Goal: Task Accomplishment & Management: Manage account settings

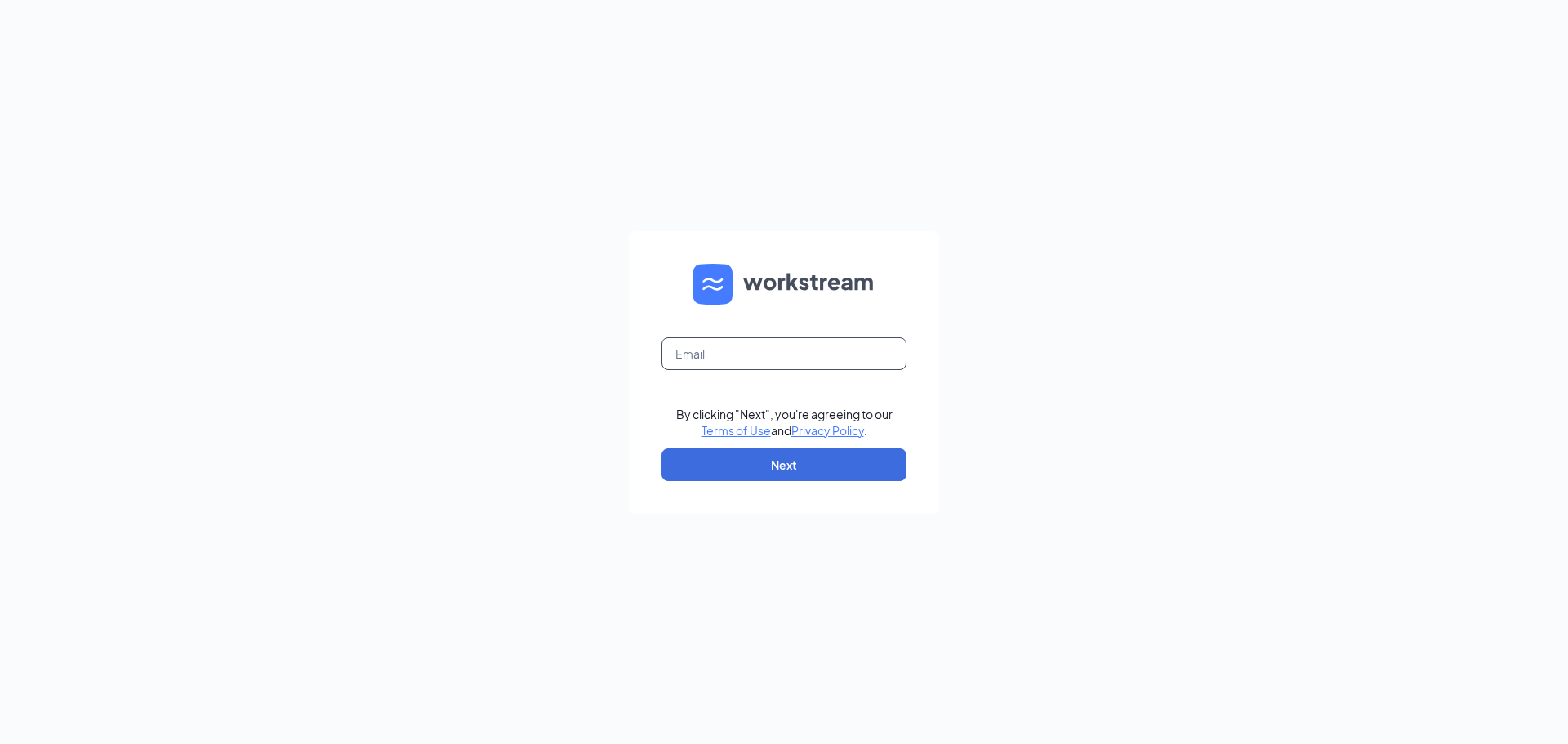
click at [784, 361] on input "text" at bounding box center [784, 353] width 245 height 33
type input "[DOMAIN_NAME][EMAIL_ADDRESS][DOMAIN_NAME]"
click at [825, 472] on button "Next" at bounding box center [784, 465] width 245 height 33
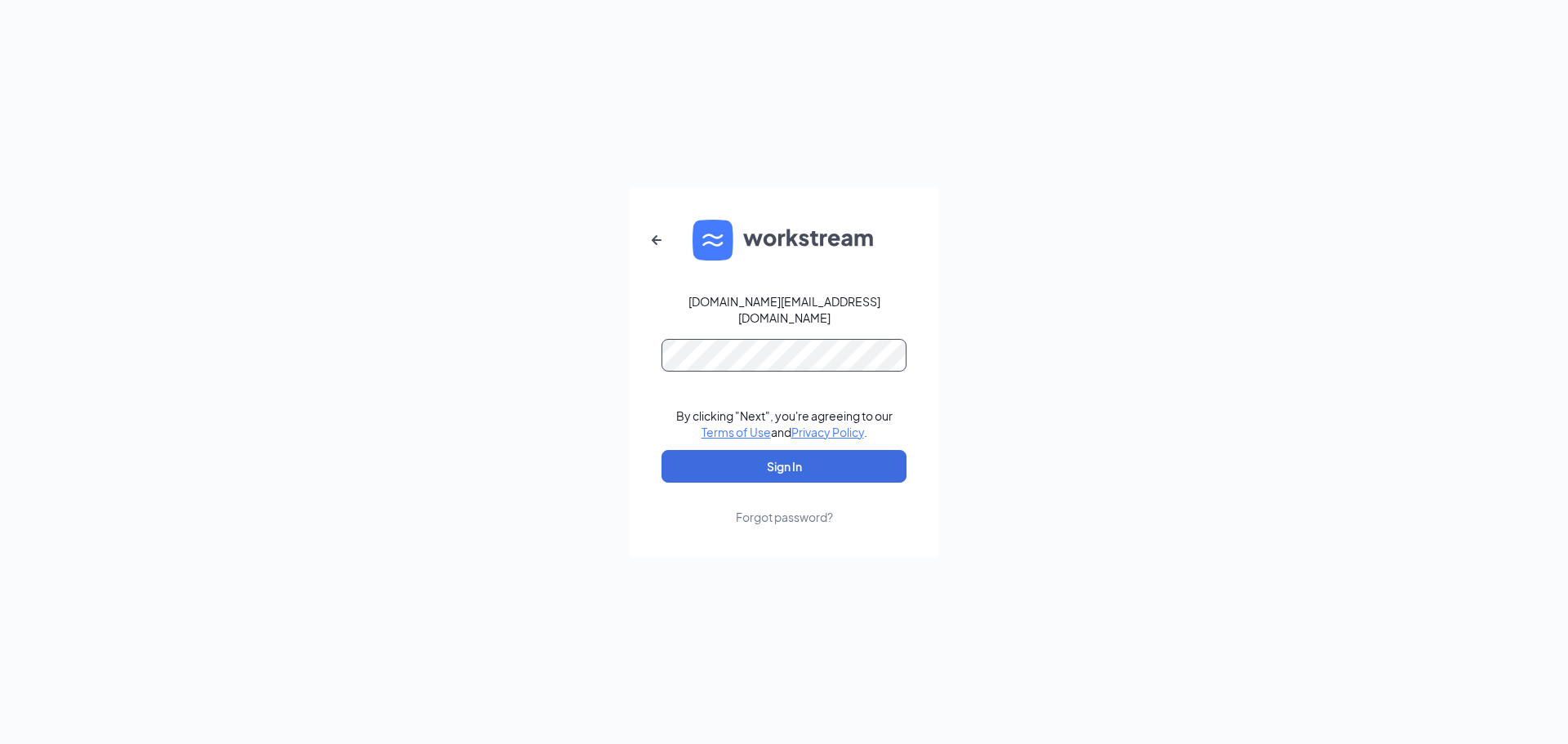
click at [661, 450] on button "Sign In" at bounding box center [784, 466] width 245 height 33
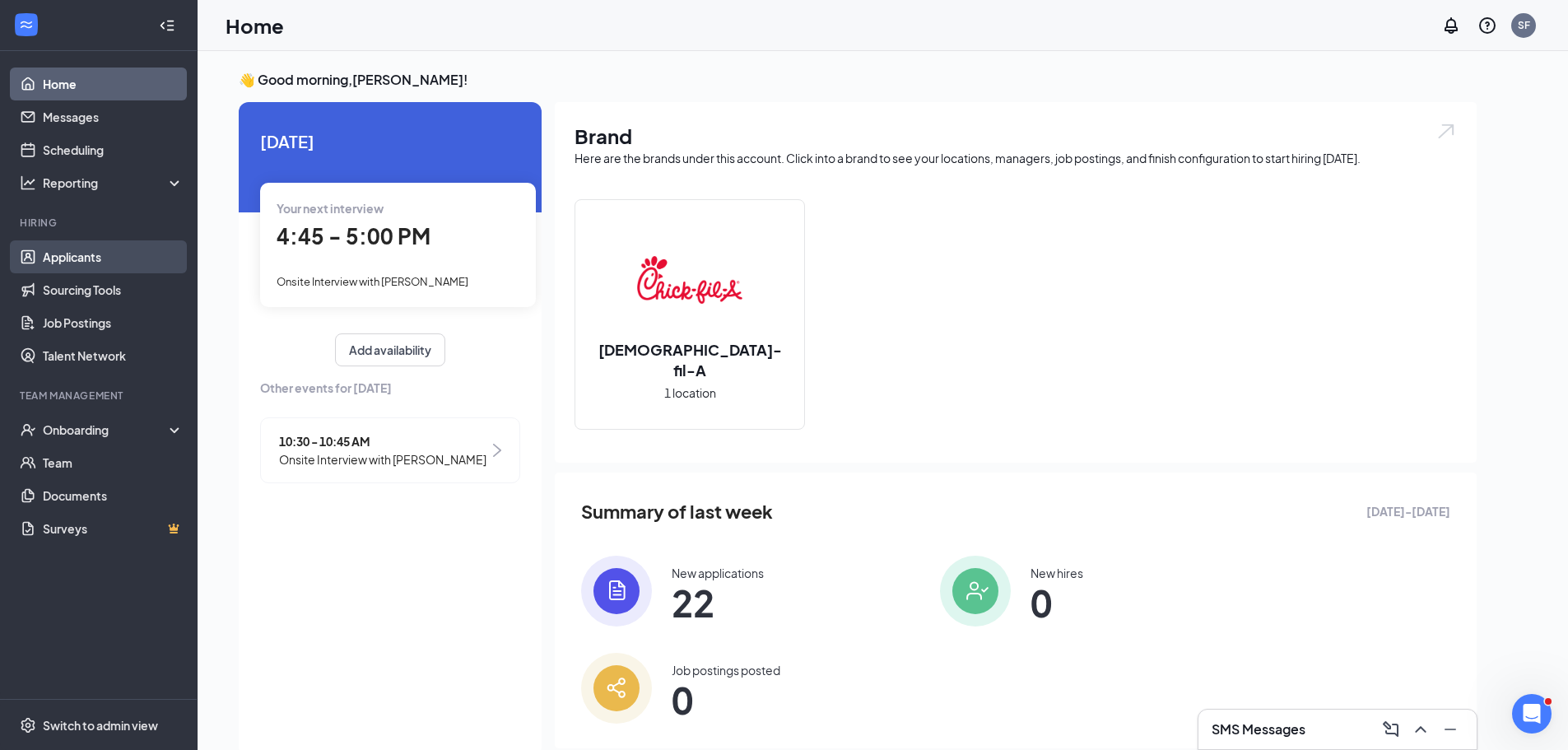
click at [50, 253] on link "Applicants" at bounding box center [113, 256] width 141 height 33
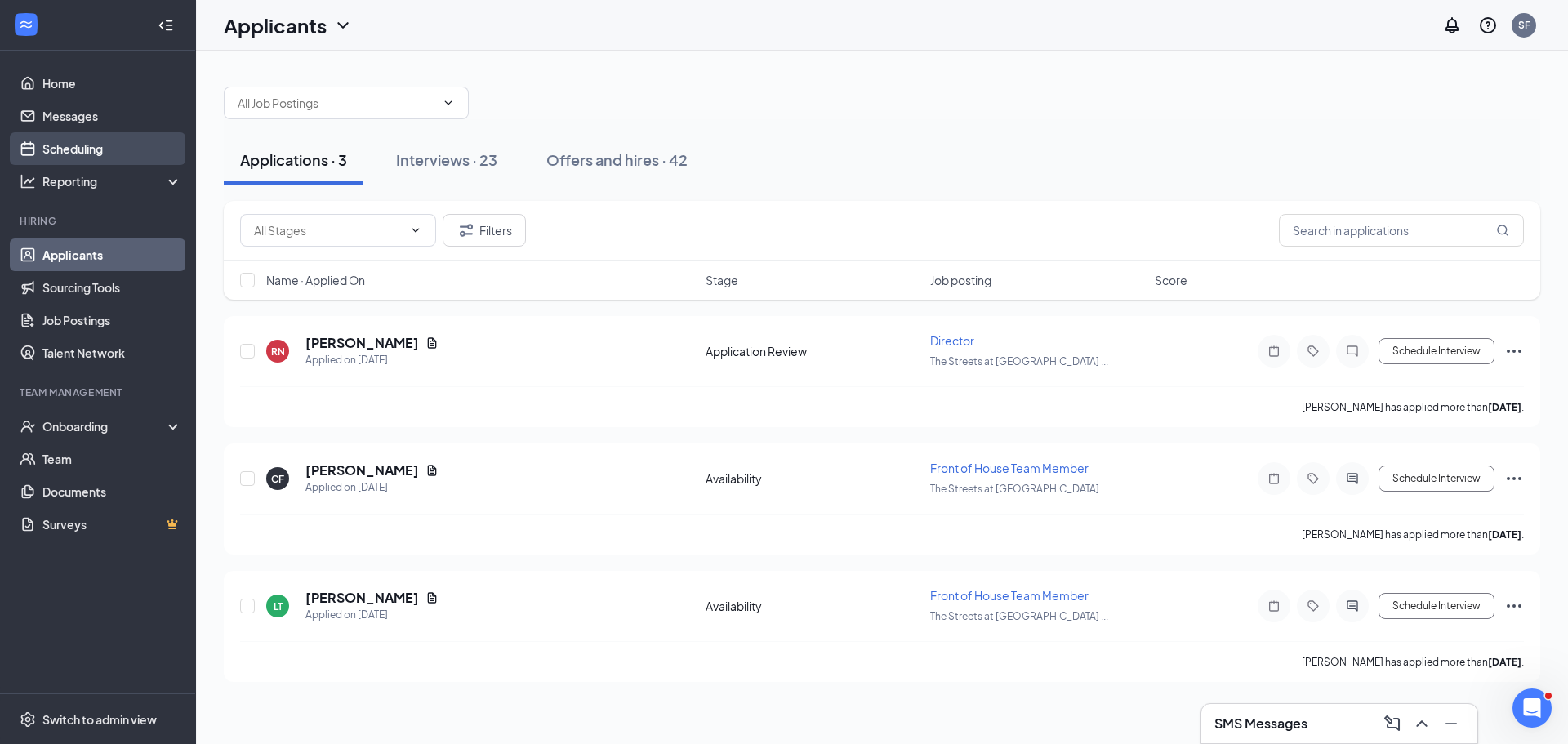
click at [129, 157] on link "Scheduling" at bounding box center [112, 148] width 140 height 33
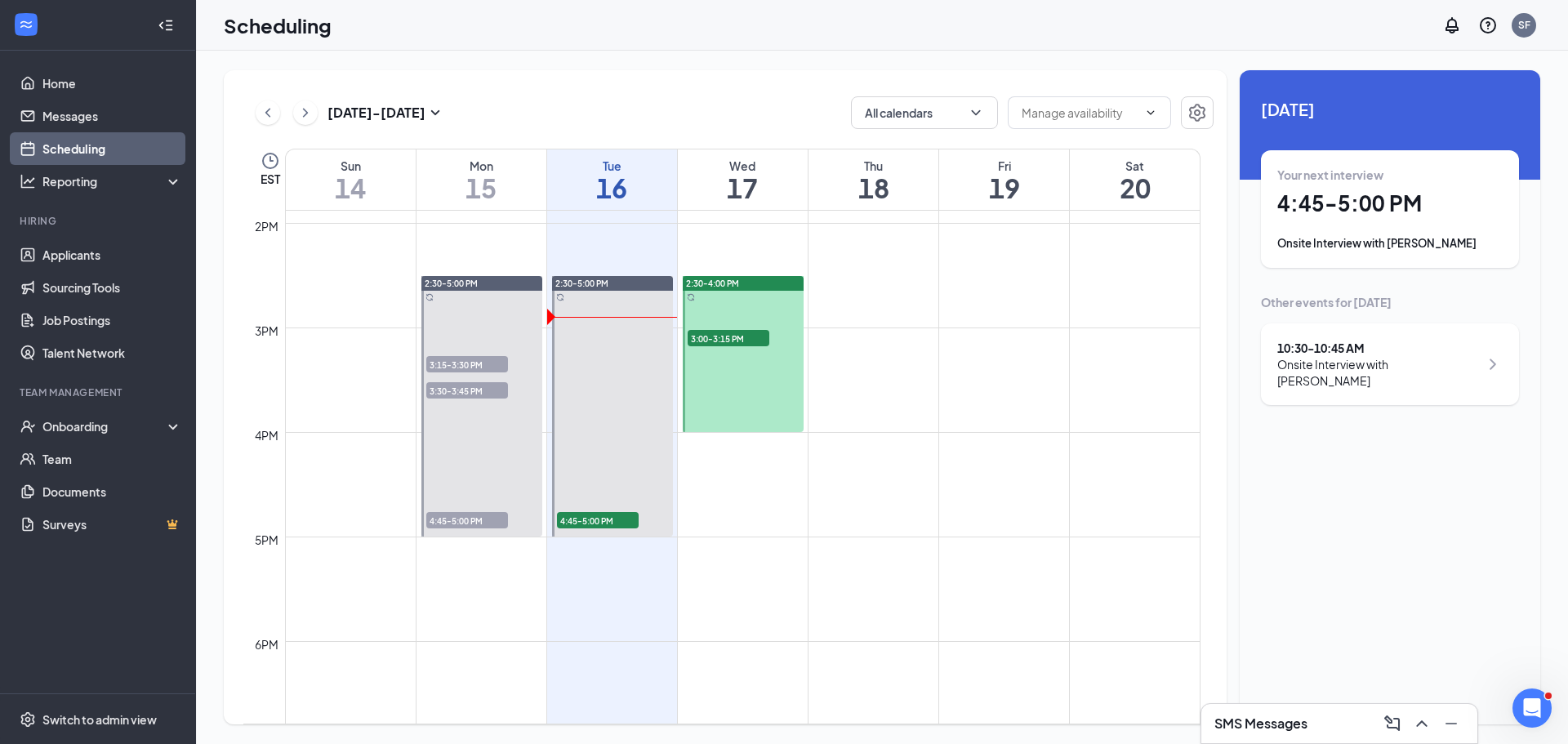
scroll to position [1456, 0]
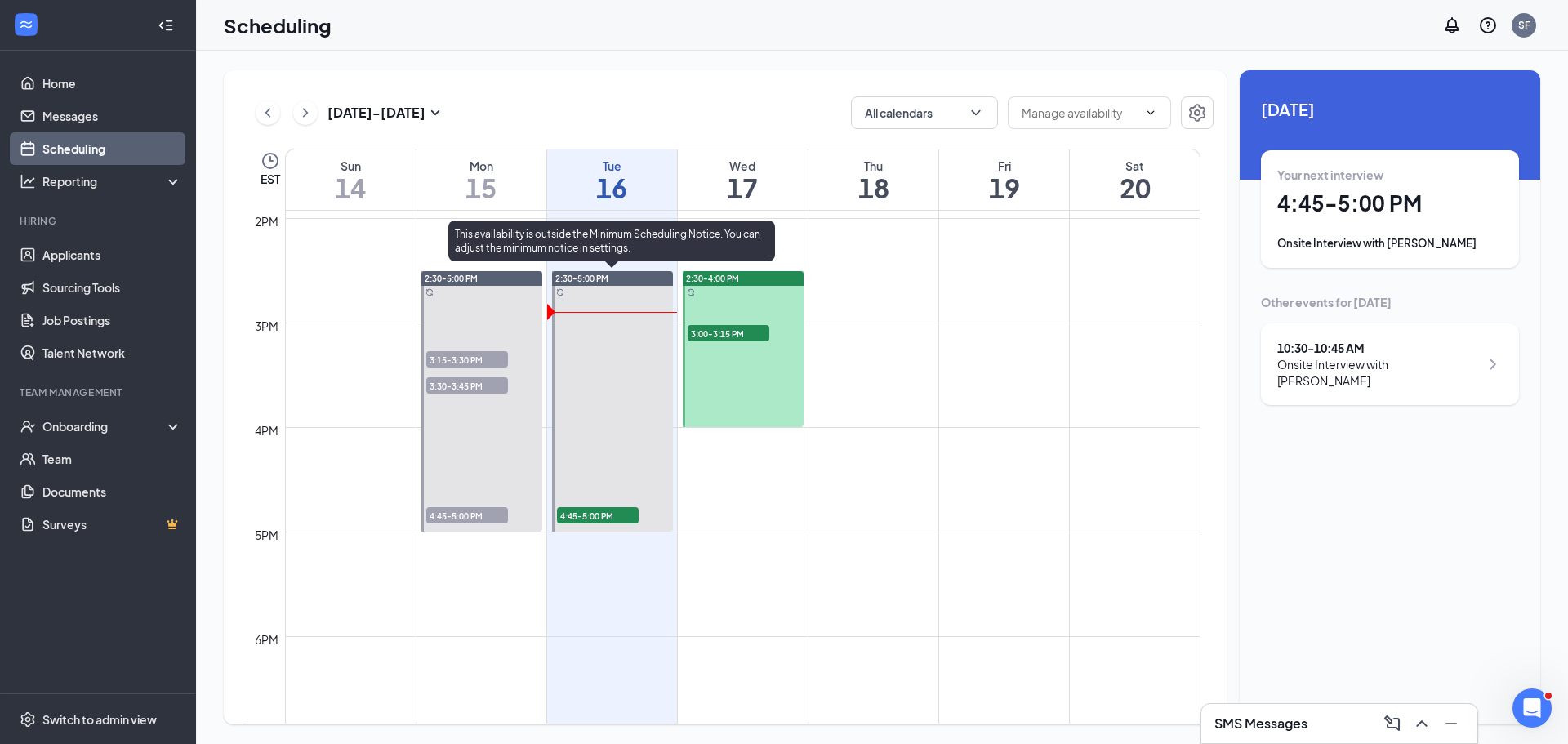
click at [582, 517] on span "4:45-5:00 PM" at bounding box center [598, 515] width 82 height 16
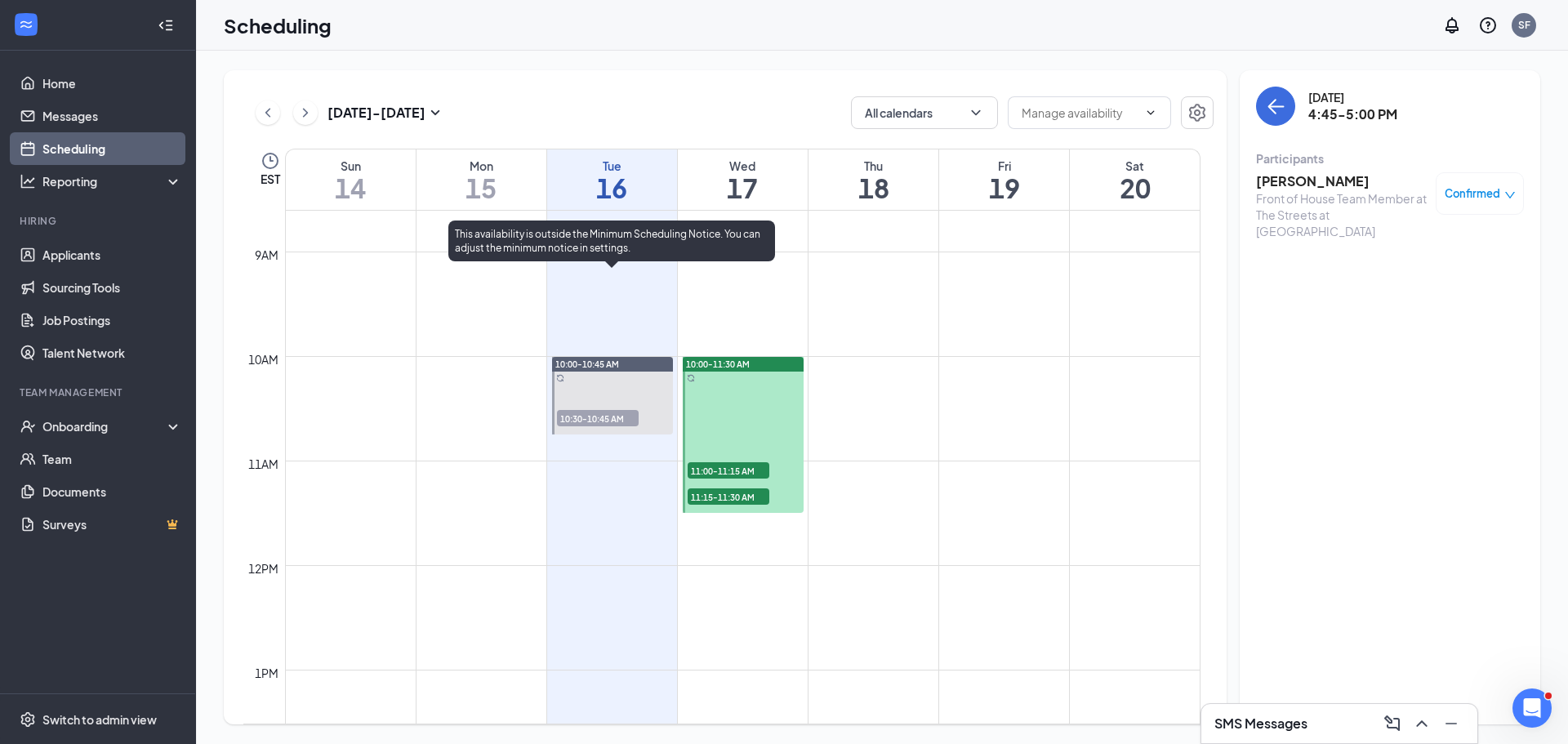
scroll to position [884, 0]
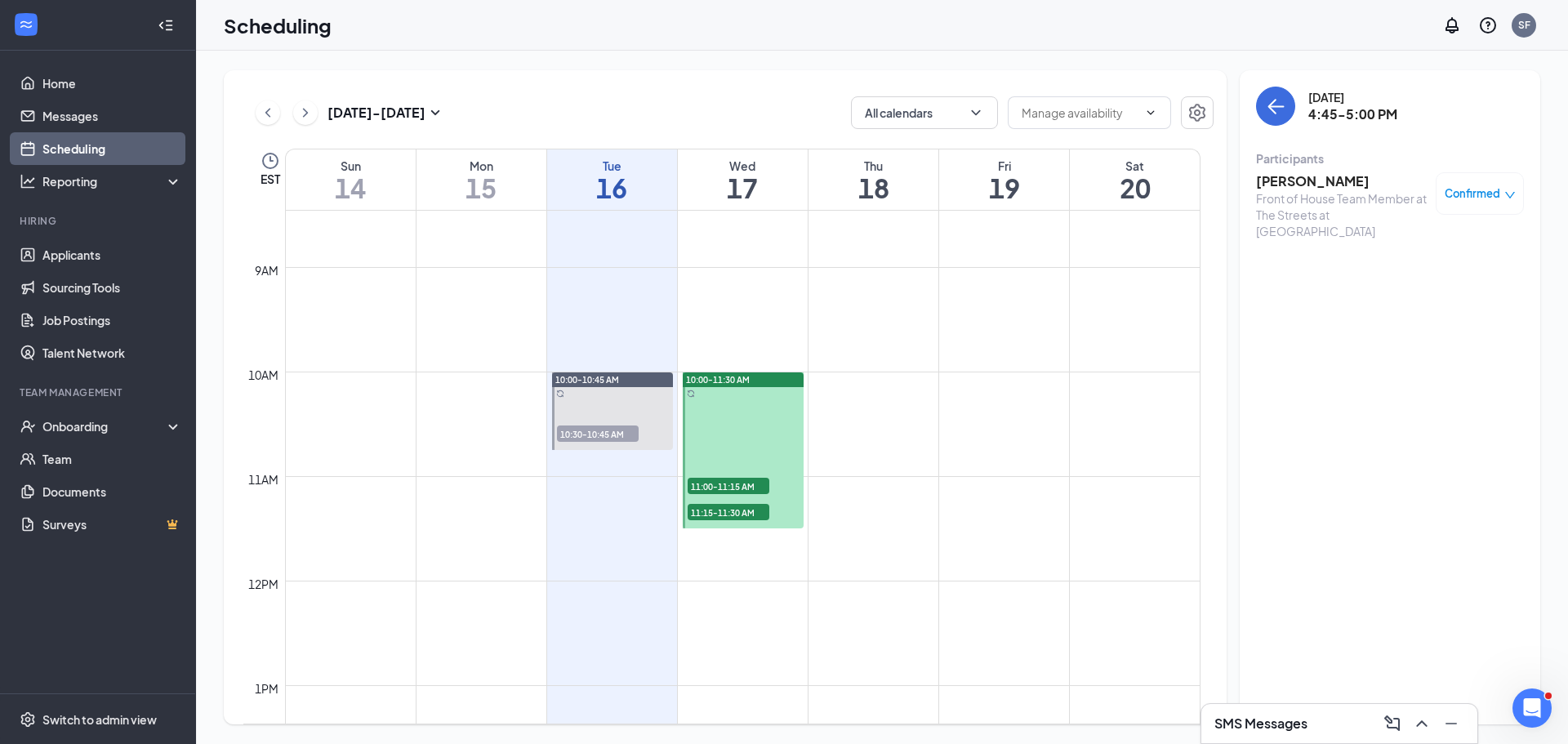
click at [622, 434] on span "10:30-10:45 AM" at bounding box center [598, 434] width 82 height 16
click at [1493, 180] on div "Confirmed" at bounding box center [1480, 194] width 88 height 43
click at [1493, 195] on span "Confirmed" at bounding box center [1473, 194] width 55 height 16
click at [1464, 277] on span "Mark complete" at bounding box center [1428, 274] width 82 height 18
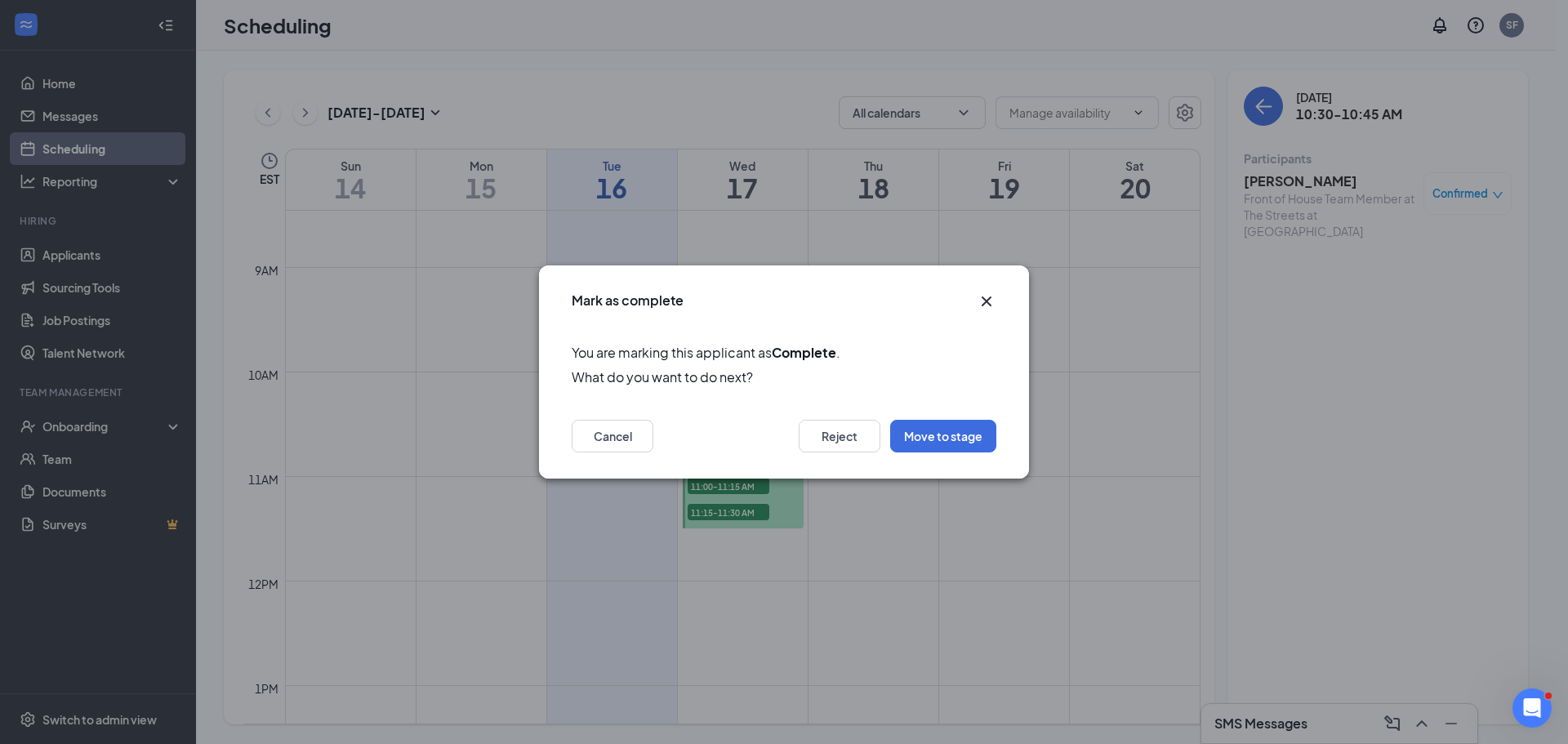
click at [997, 302] on div "Mark as complete" at bounding box center [784, 295] width 490 height 61
click at [989, 302] on icon "Cross" at bounding box center [987, 302] width 20 height 20
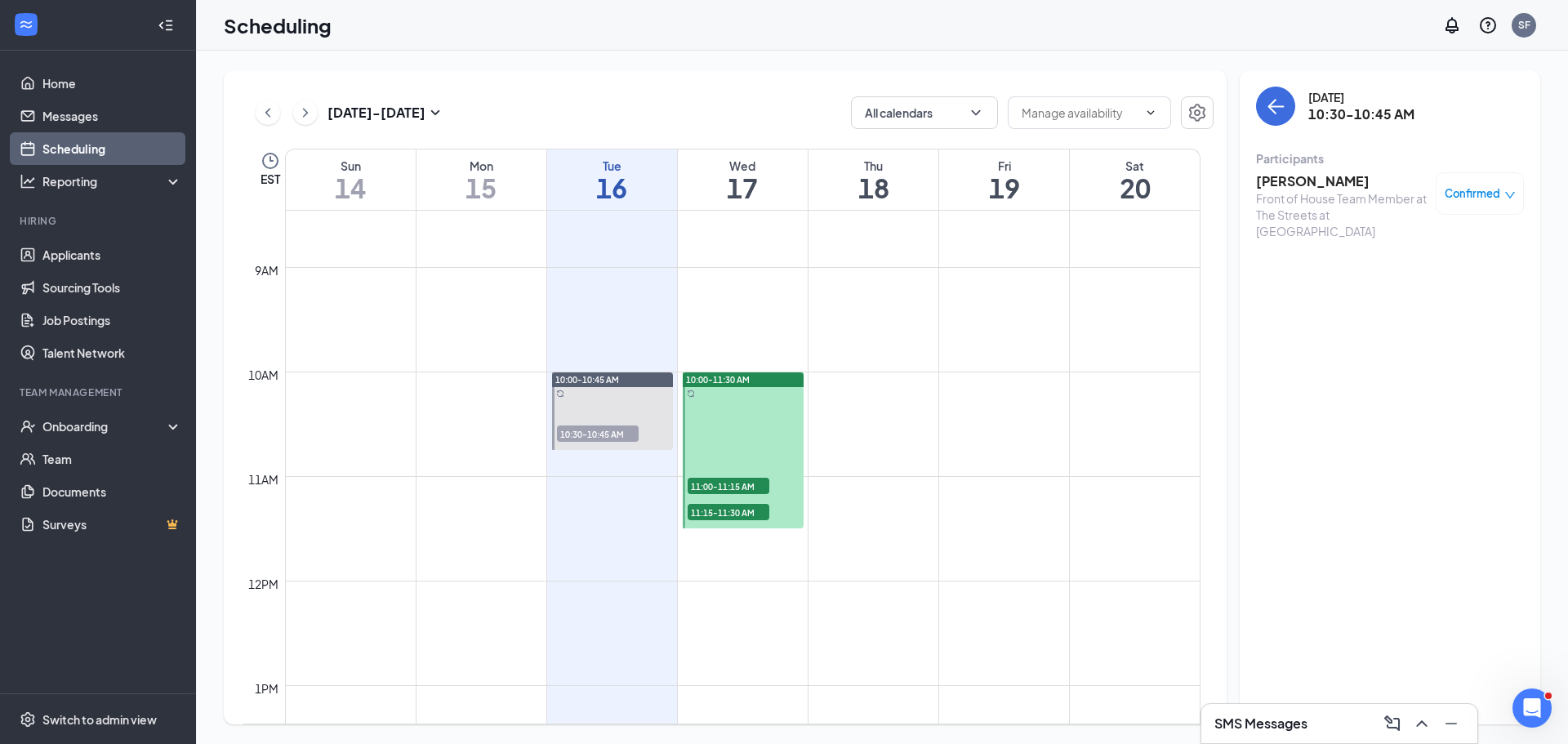
click at [1479, 202] on span "Confirmed" at bounding box center [1473, 194] width 55 height 16
click at [1412, 269] on span "Mark complete" at bounding box center [1428, 274] width 82 height 18
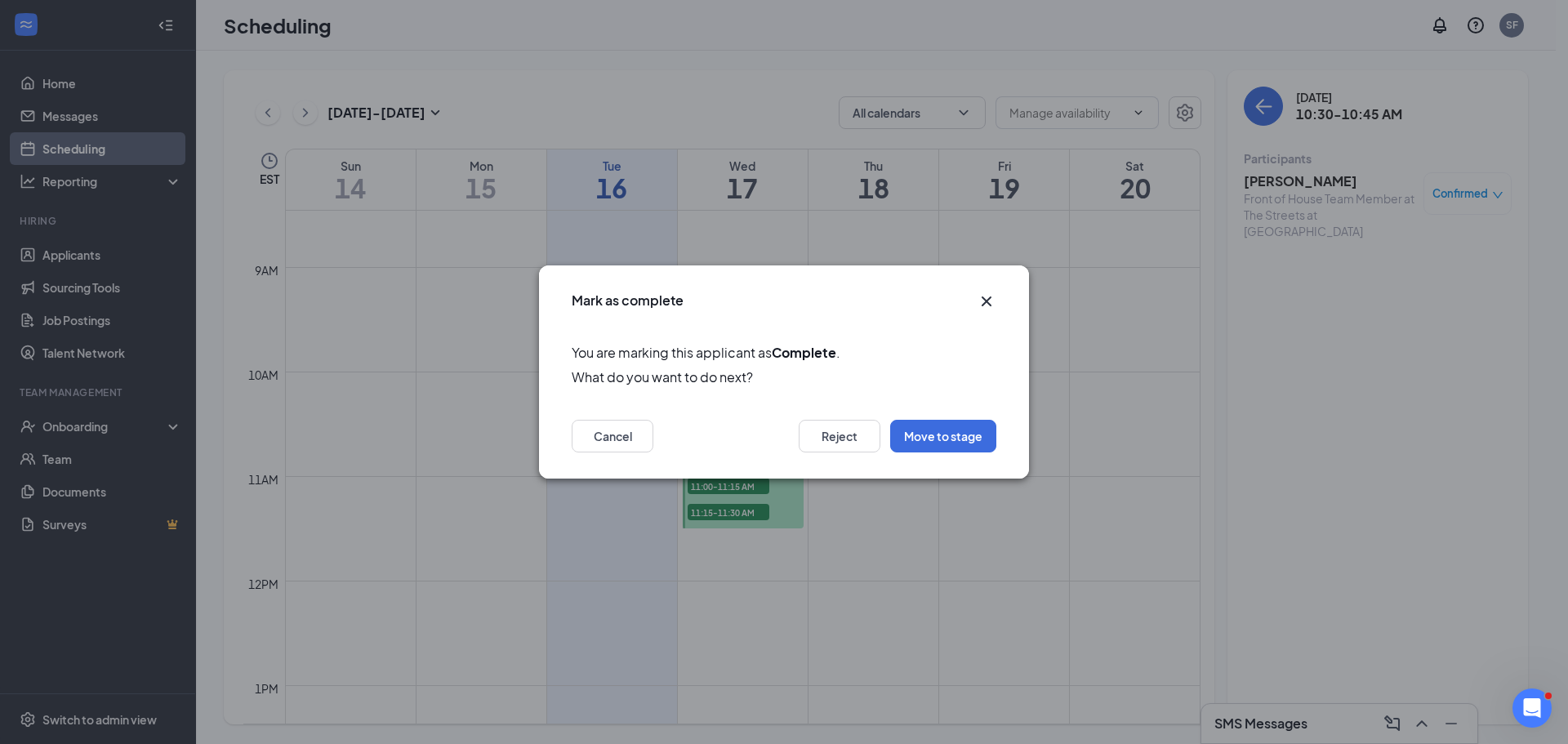
click at [995, 302] on icon "Cross" at bounding box center [987, 302] width 20 height 20
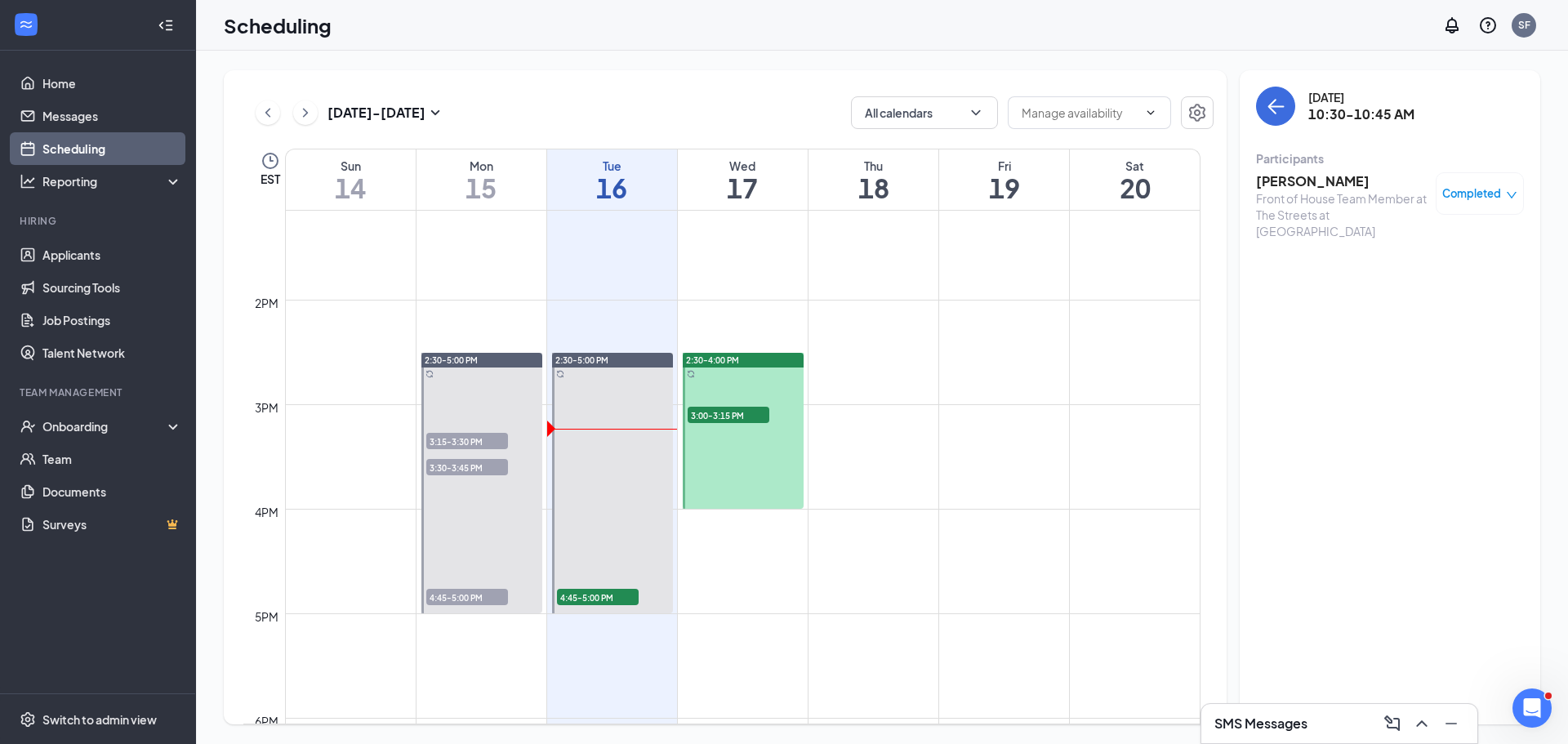
scroll to position [1456, 0]
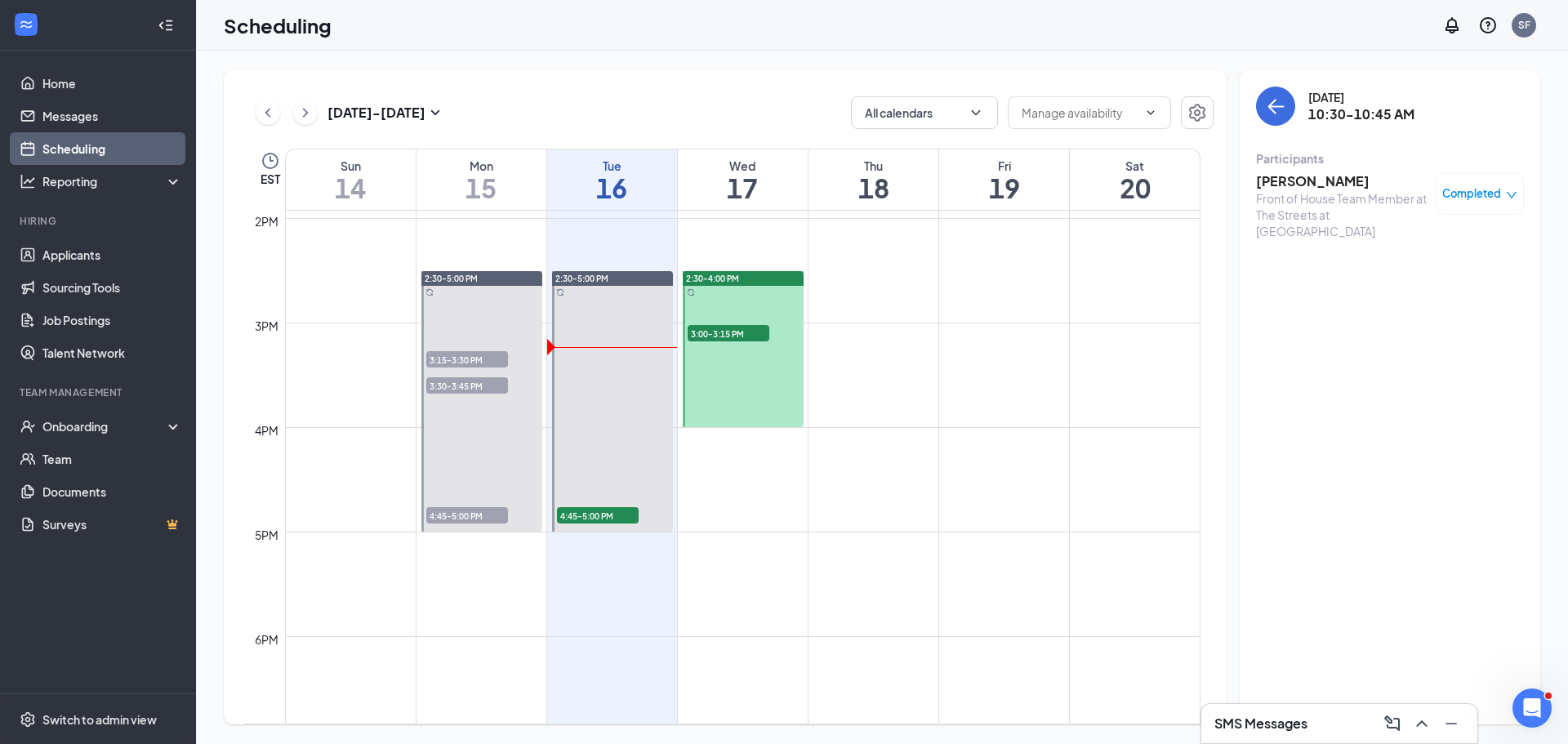
click at [479, 359] on span "3:15-3:30 PM" at bounding box center [468, 360] width 82 height 16
click at [1283, 191] on div "Back of House Team Member at The Streets at Southpoint" at bounding box center [1342, 214] width 171 height 49
click at [1283, 186] on h3 "Fanilia Lagrandeur" at bounding box center [1342, 181] width 171 height 18
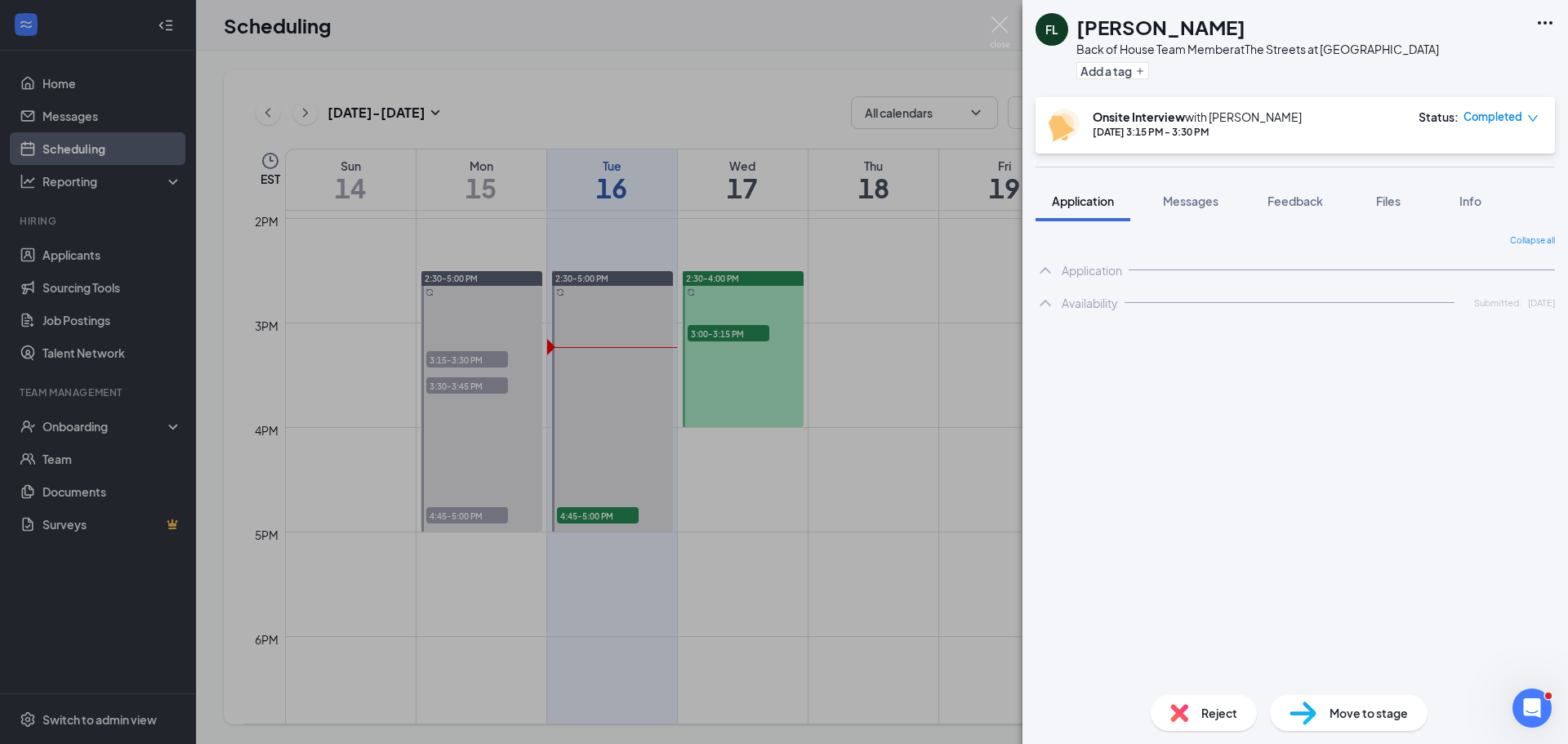
click at [1226, 702] on div "Reject" at bounding box center [1204, 713] width 106 height 36
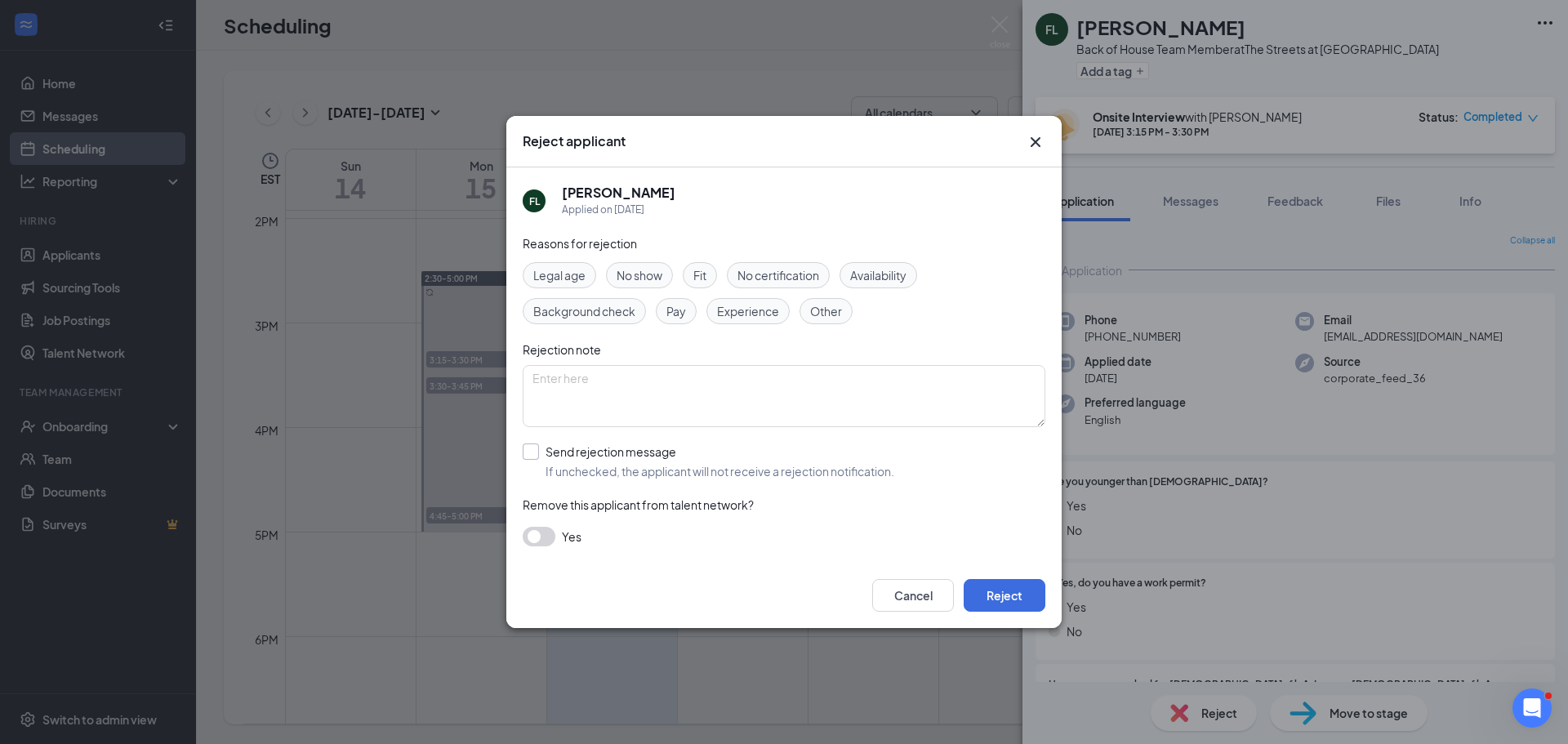
click at [532, 458] on input "Send rejection message If unchecked, the applicant will not receive a rejection…" at bounding box center [709, 461] width 371 height 36
checkbox input "true"
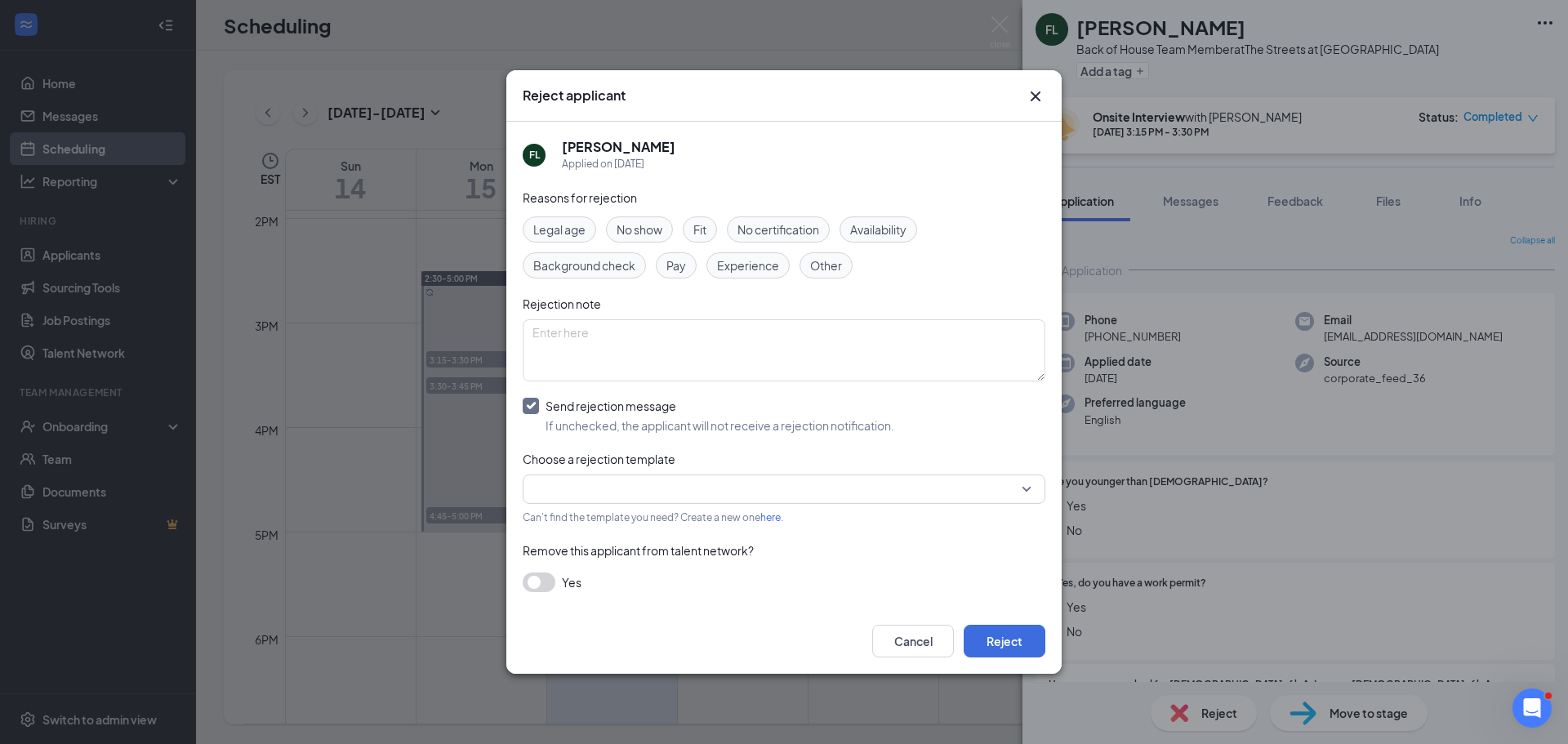
click at [632, 491] on input "search" at bounding box center [778, 489] width 492 height 28
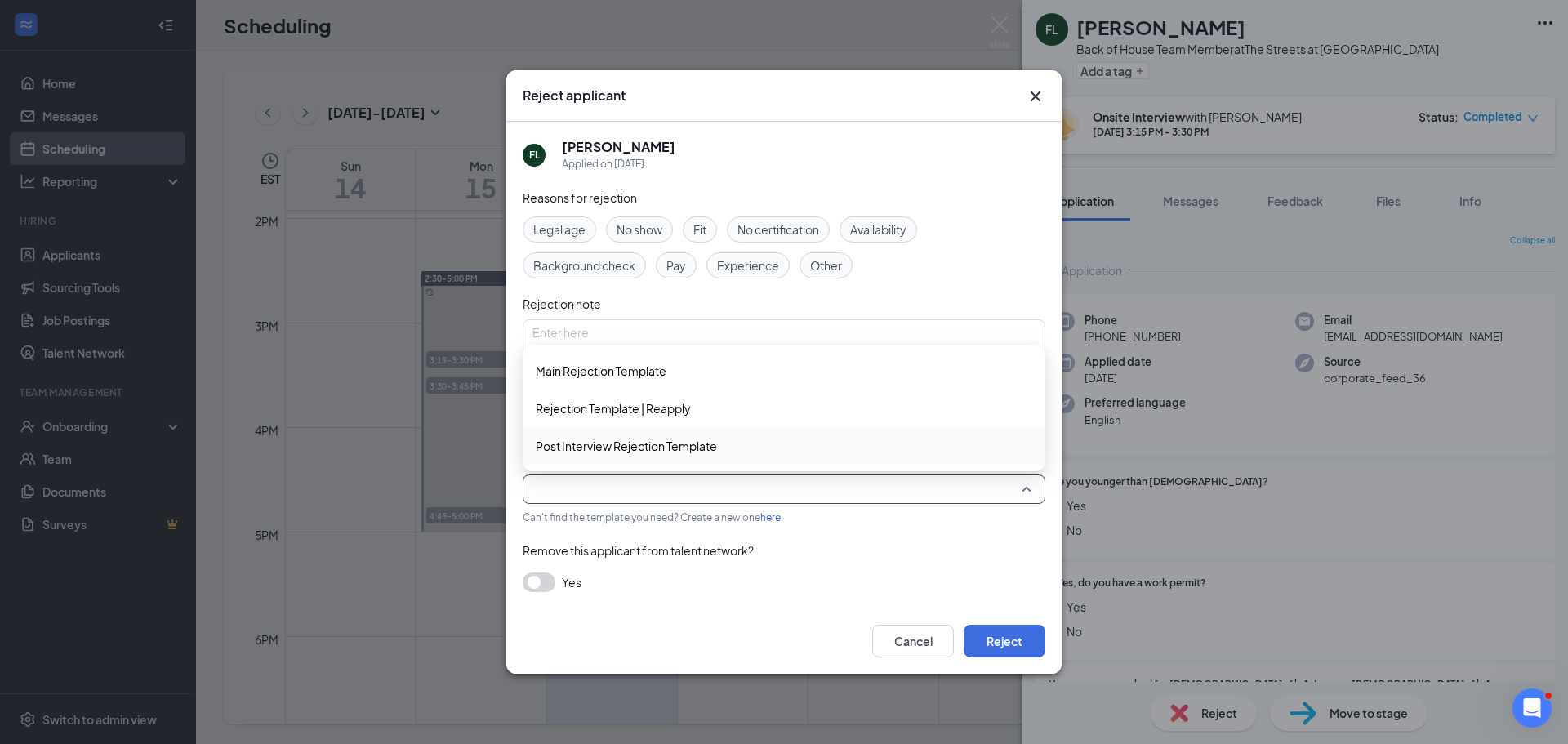
click at [632, 454] on span "Post Interview Rejection Template" at bounding box center [626, 446] width 181 height 18
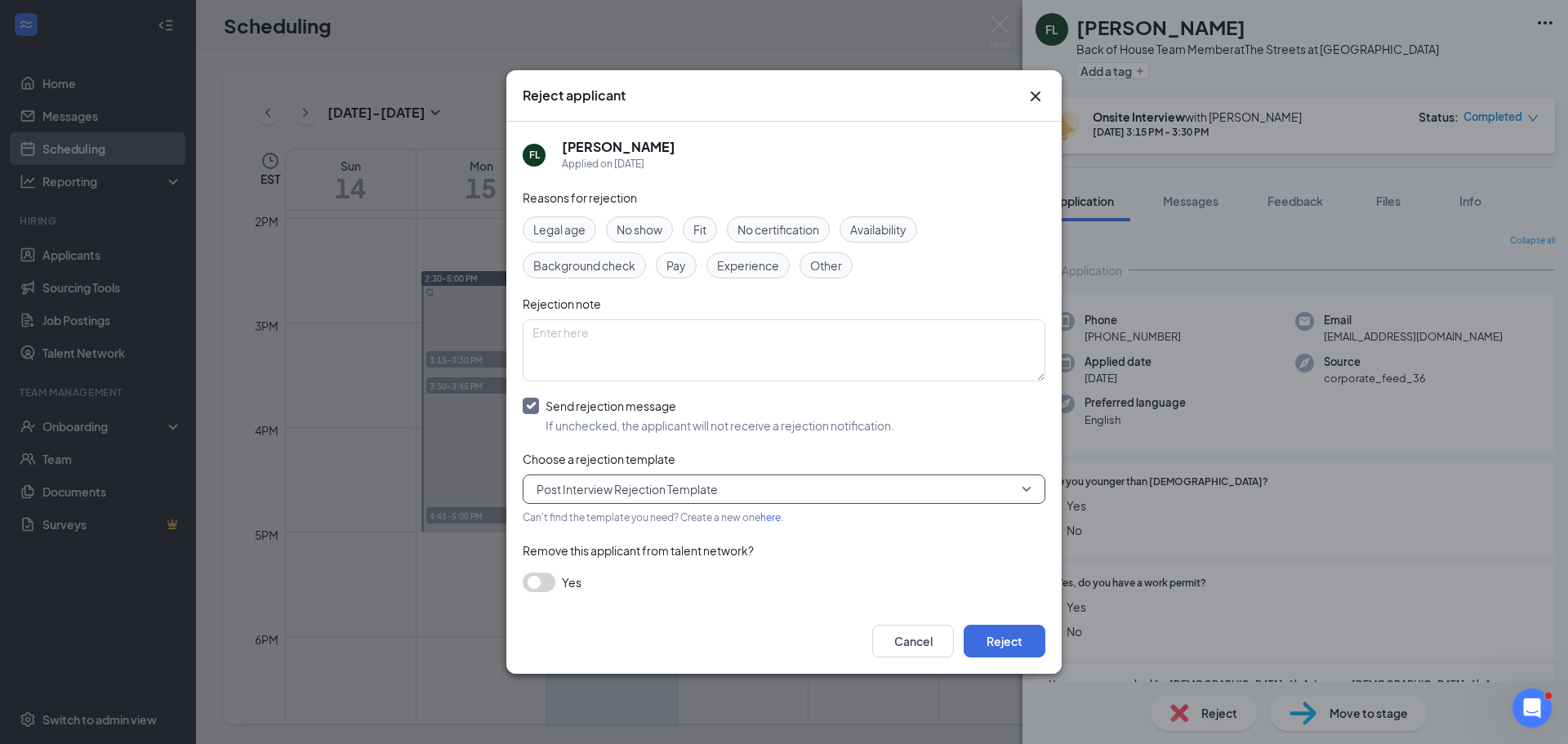
click at [540, 583] on button "button" at bounding box center [539, 583] width 33 height 20
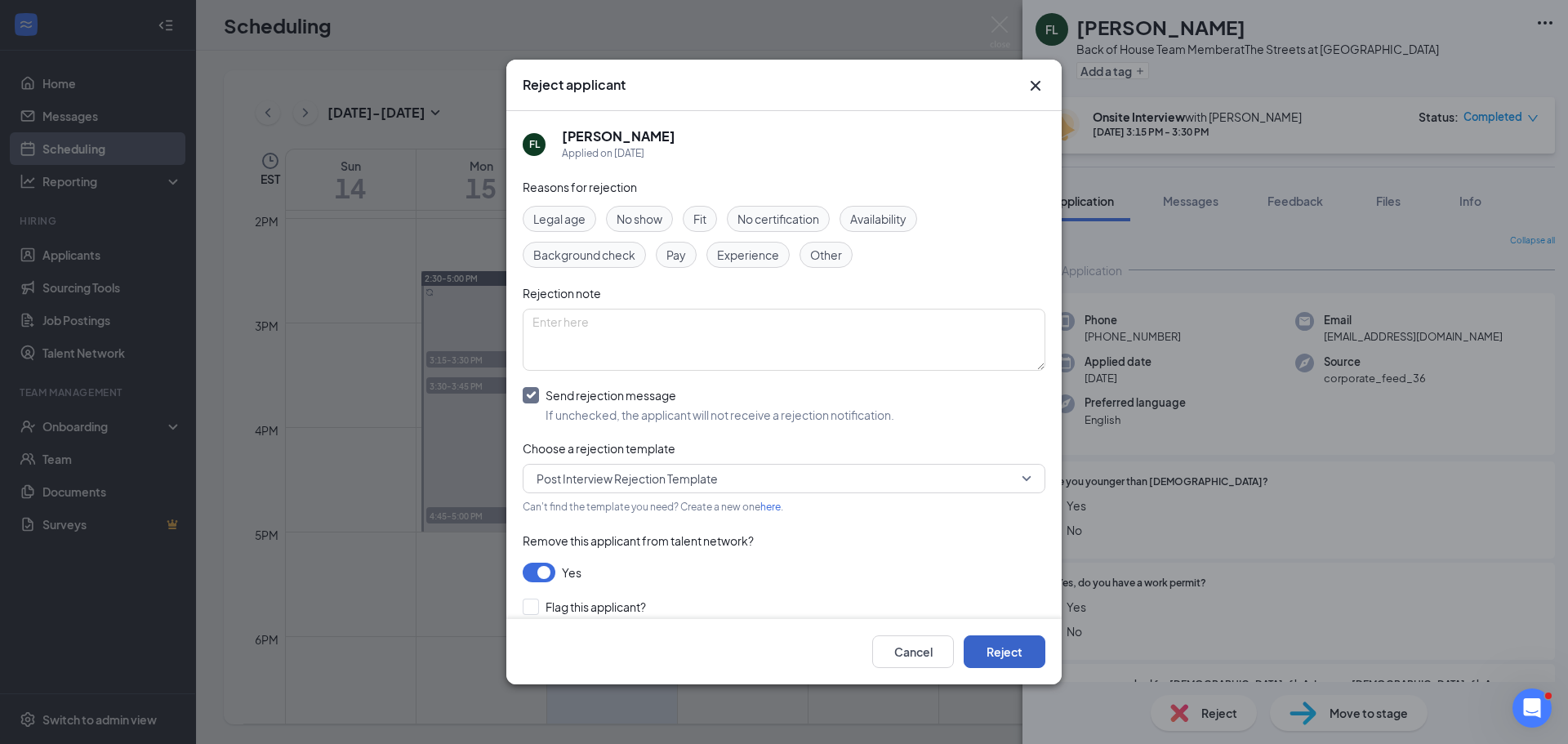
click at [1021, 655] on button "Reject" at bounding box center [1005, 651] width 82 height 33
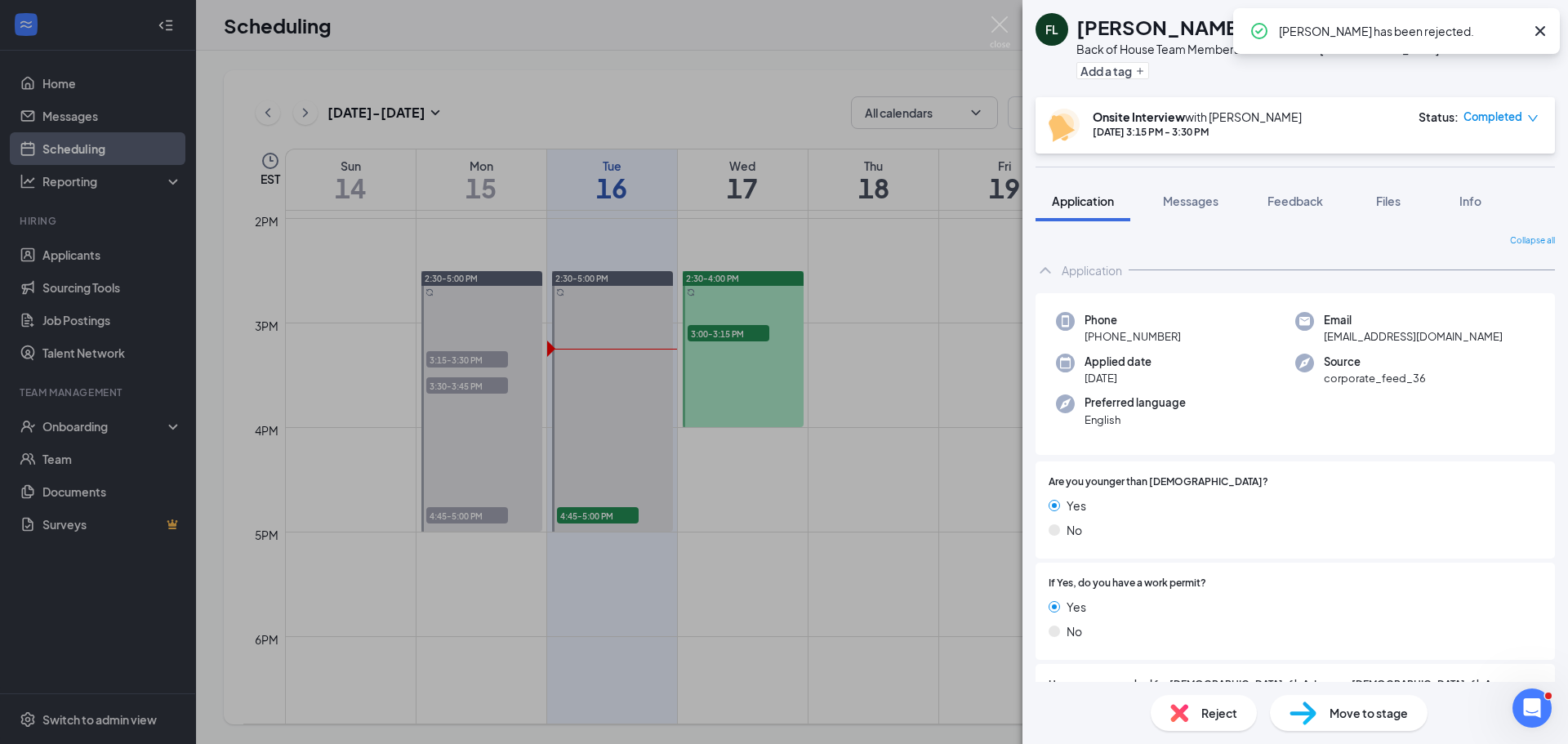
click at [499, 382] on div "FL Fanilia Lagrandeur Back of House Team Member at The Streets at Southpoint Ad…" at bounding box center [784, 372] width 1568 height 744
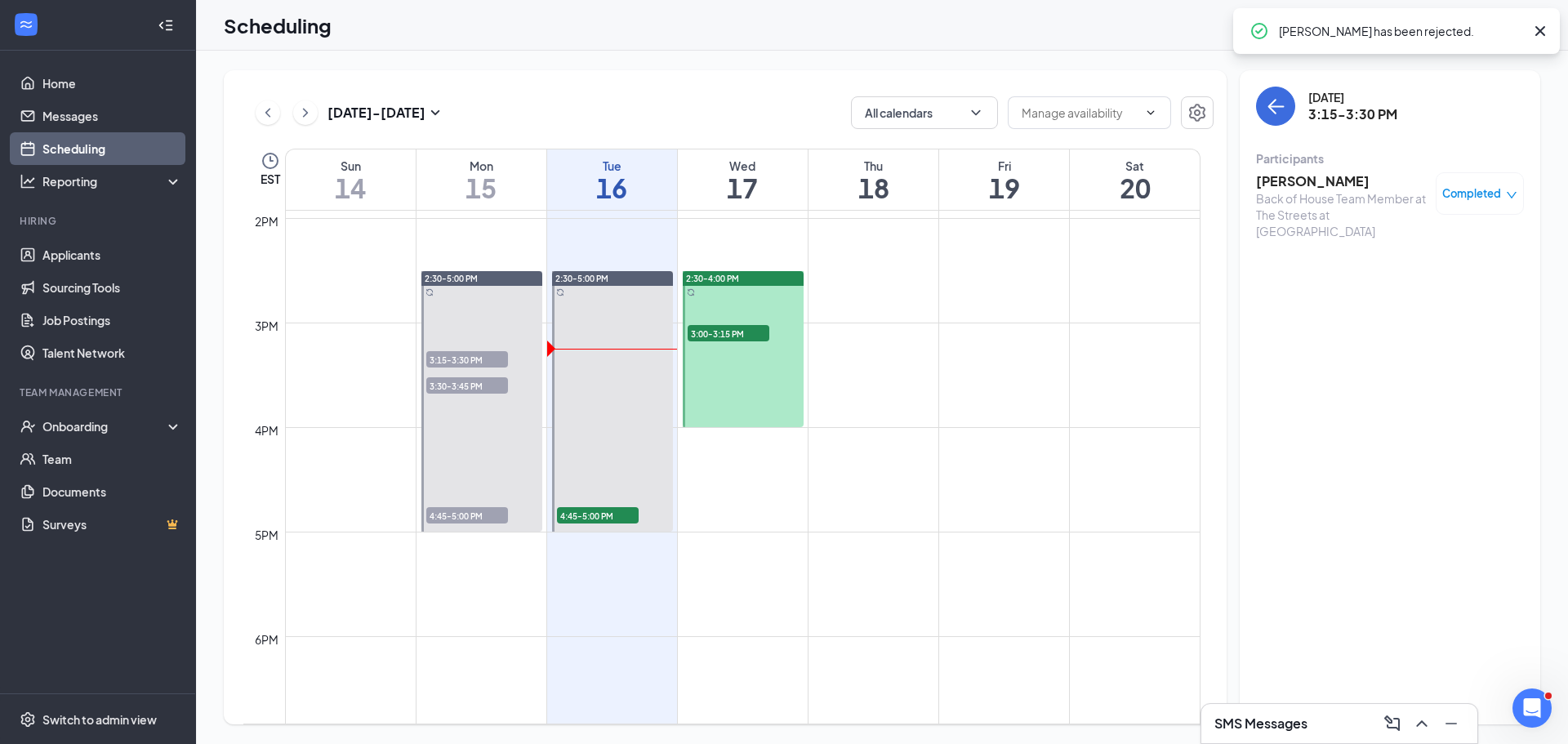
click at [477, 393] on div "1" at bounding box center [468, 401] width 82 height 16
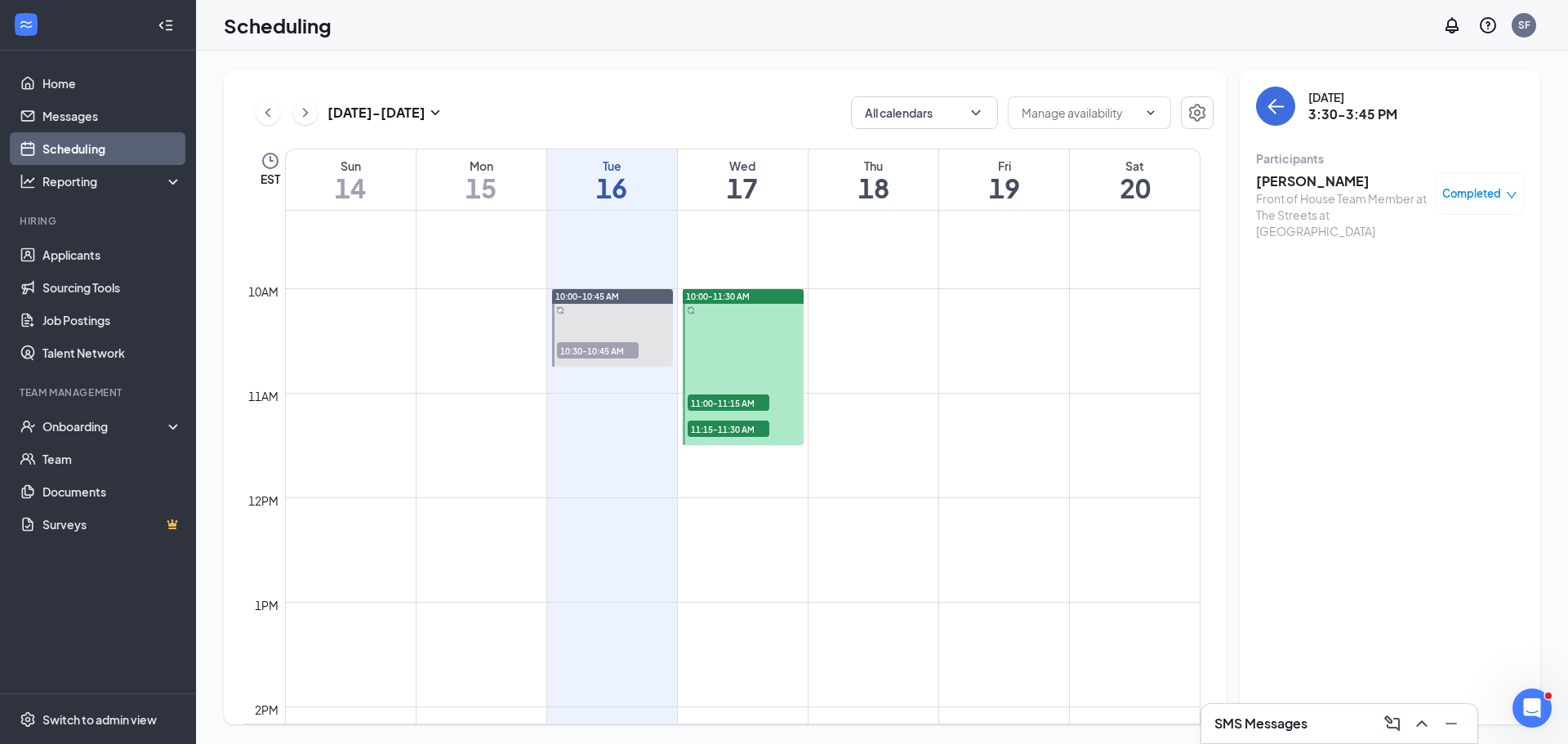
scroll to position [966, 0]
click at [593, 361] on div "10:30-10:45 AM 1" at bounding box center [597, 352] width 85 height 20
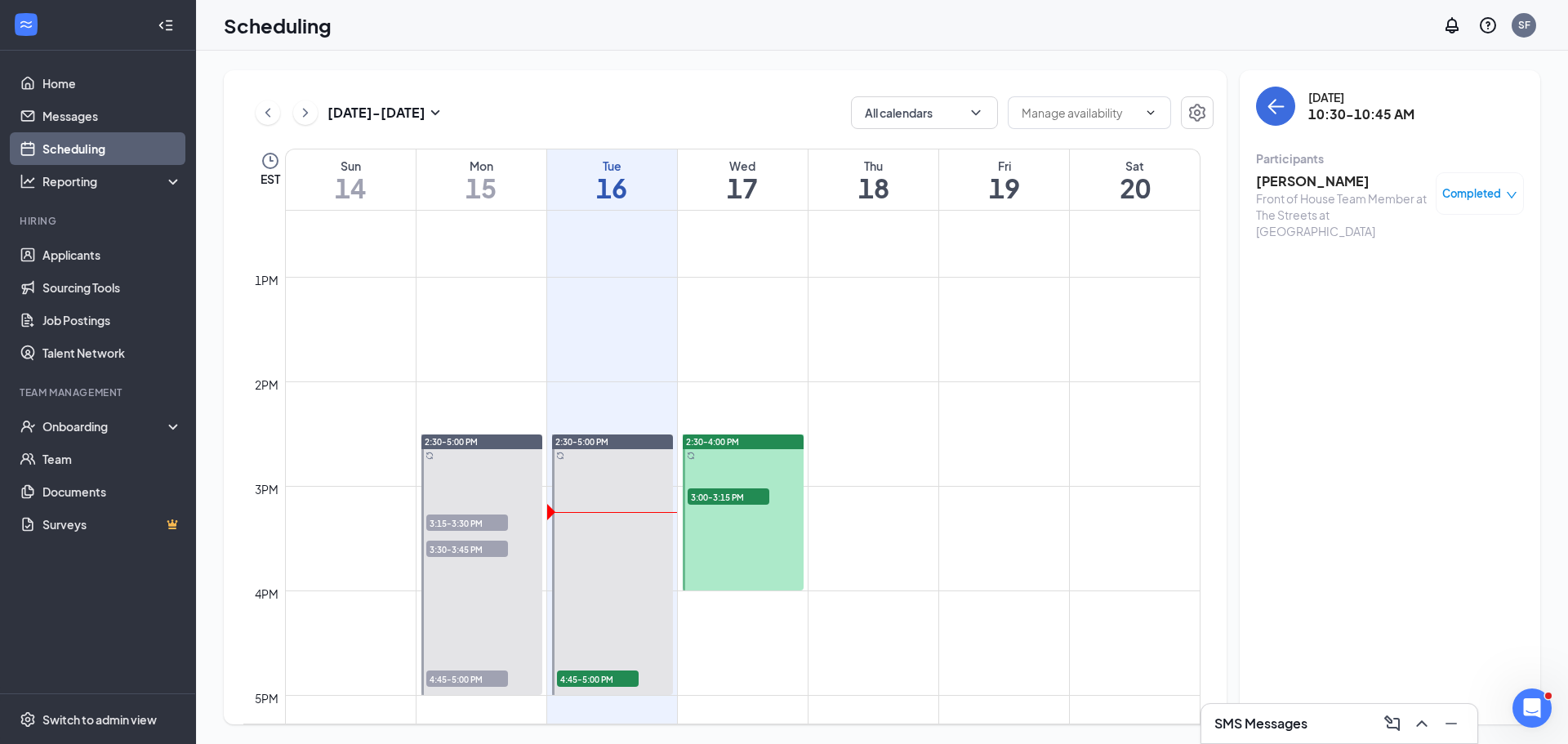
scroll to position [1374, 0]
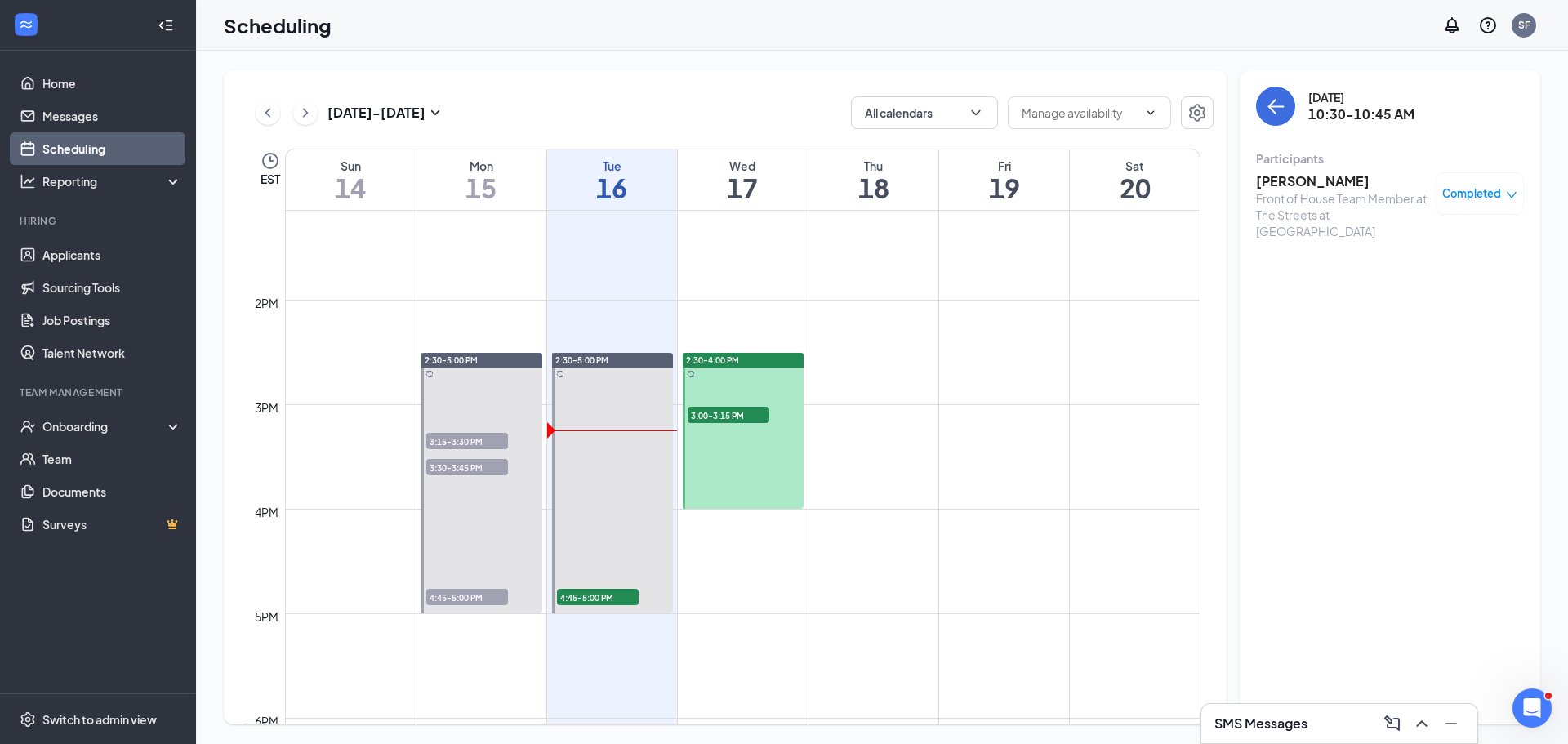
click at [496, 470] on span "3:30-3:45 PM" at bounding box center [468, 467] width 82 height 16
click at [494, 442] on span "3:15-3:30 PM" at bounding box center [468, 441] width 82 height 16
click at [490, 461] on span "3:30-3:45 PM" at bounding box center [468, 467] width 82 height 16
click at [766, 409] on span "3:00-3:15 PM" at bounding box center [729, 415] width 82 height 16
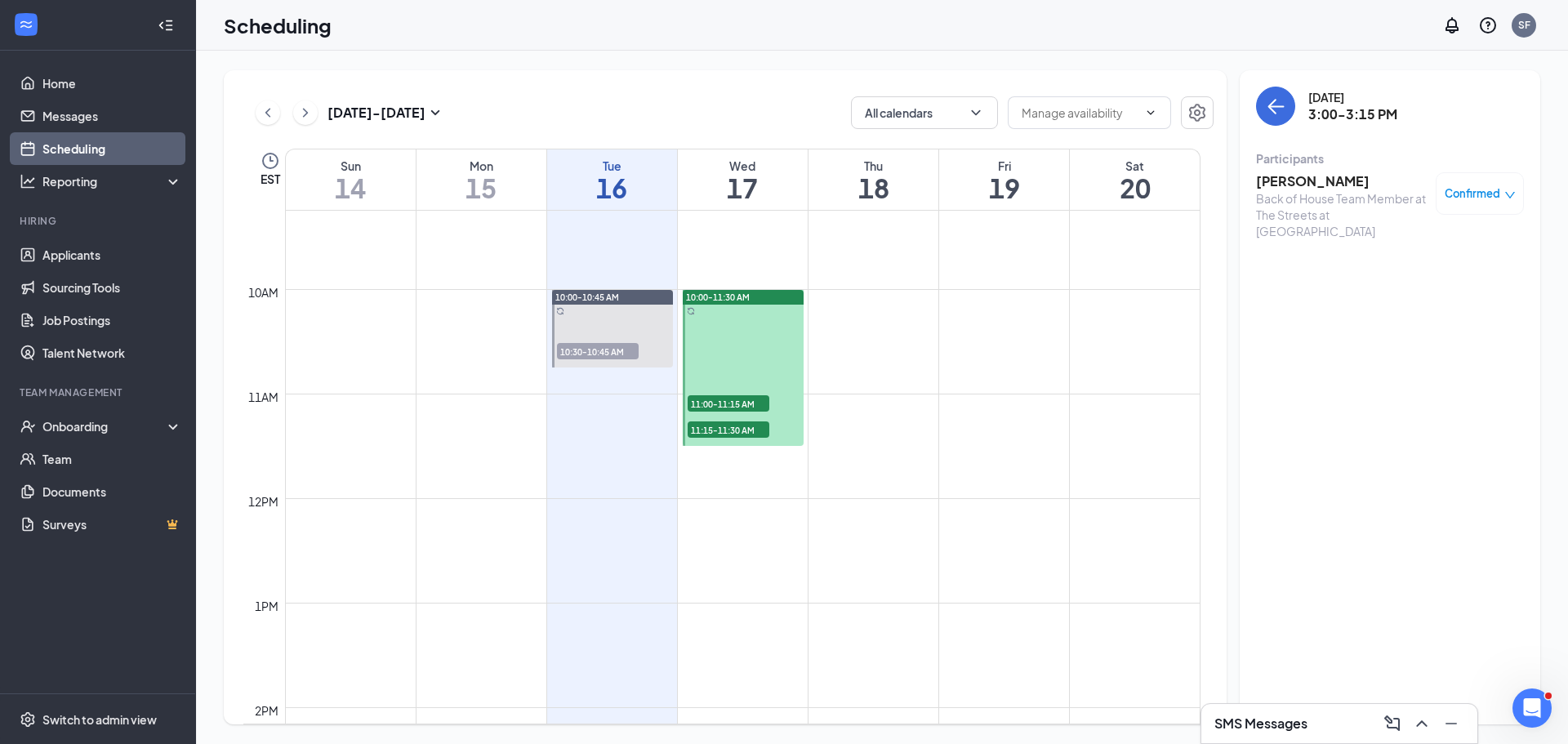
scroll to position [966, 0]
click at [748, 401] on span "11:00-11:15 AM" at bounding box center [729, 404] width 82 height 16
click at [1481, 188] on span "Confirmed" at bounding box center [1473, 194] width 55 height 16
click at [1453, 231] on div "Request Reschedule Mark complete Mark as no-show Cancel" at bounding box center [1431, 291] width 170 height 149
click at [1451, 240] on span "Request Reschedule" at bounding box center [1442, 246] width 112 height 18
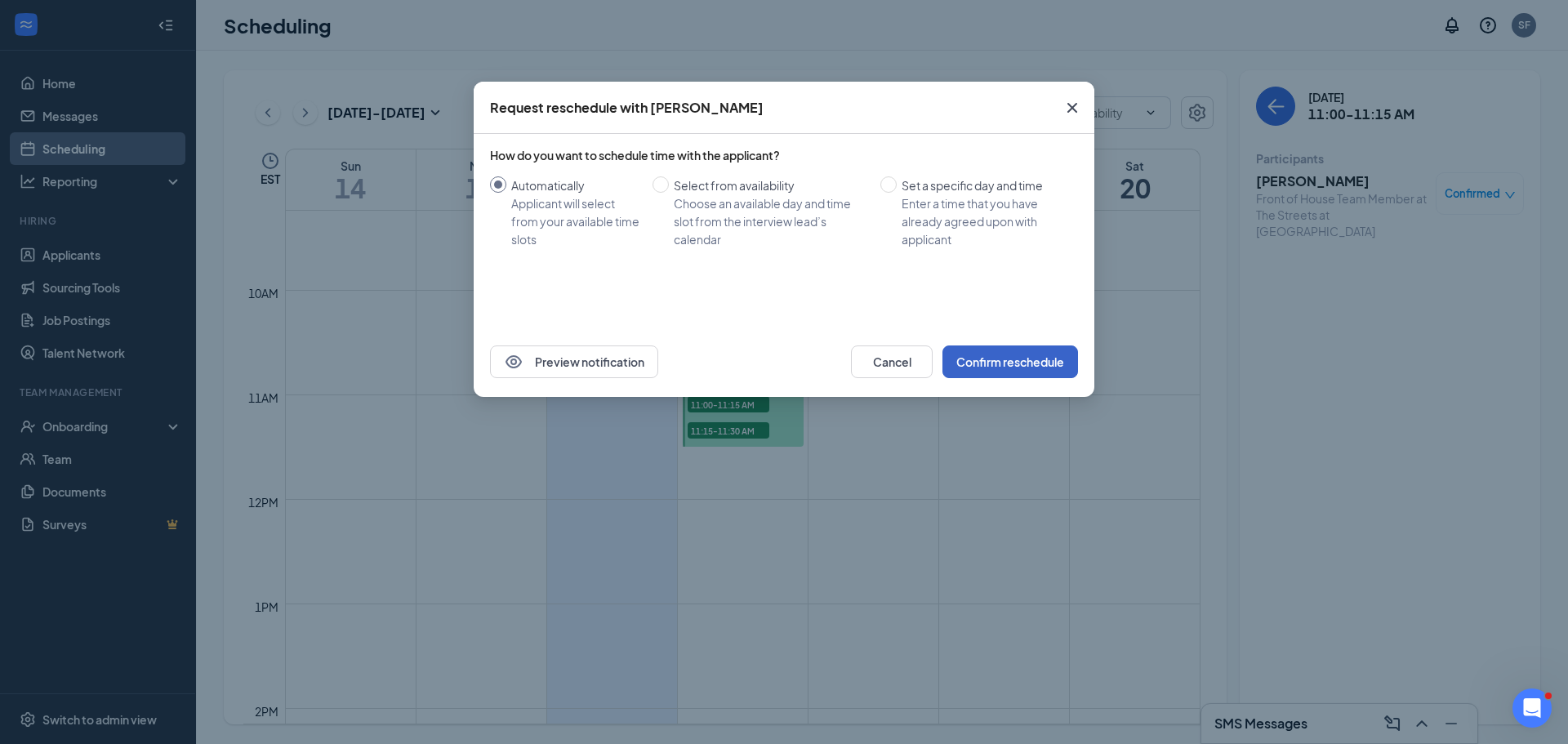
click at [1003, 368] on button "Confirm reschedule" at bounding box center [1010, 361] width 136 height 33
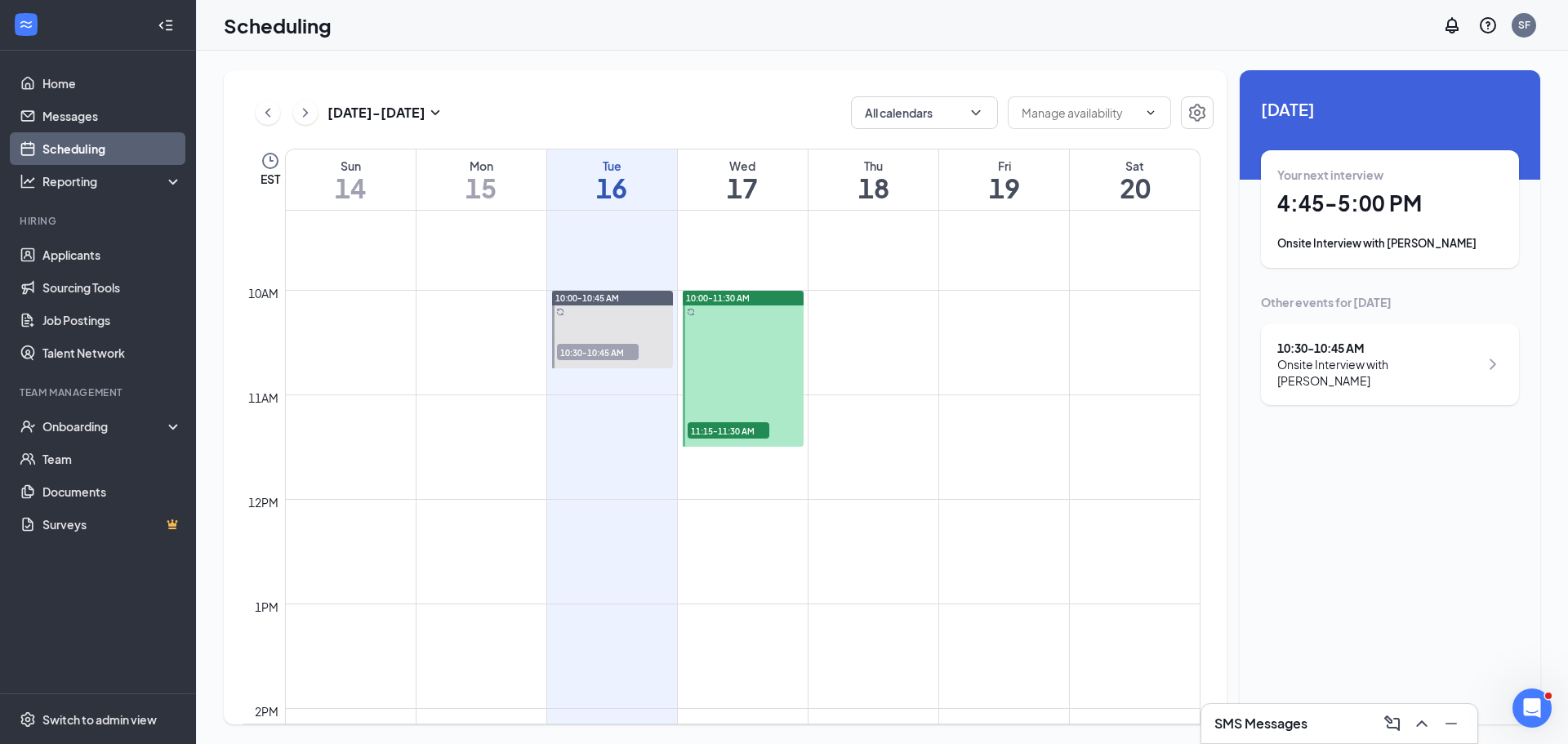
click at [737, 434] on span "11:15-11:30 AM" at bounding box center [729, 430] width 82 height 16
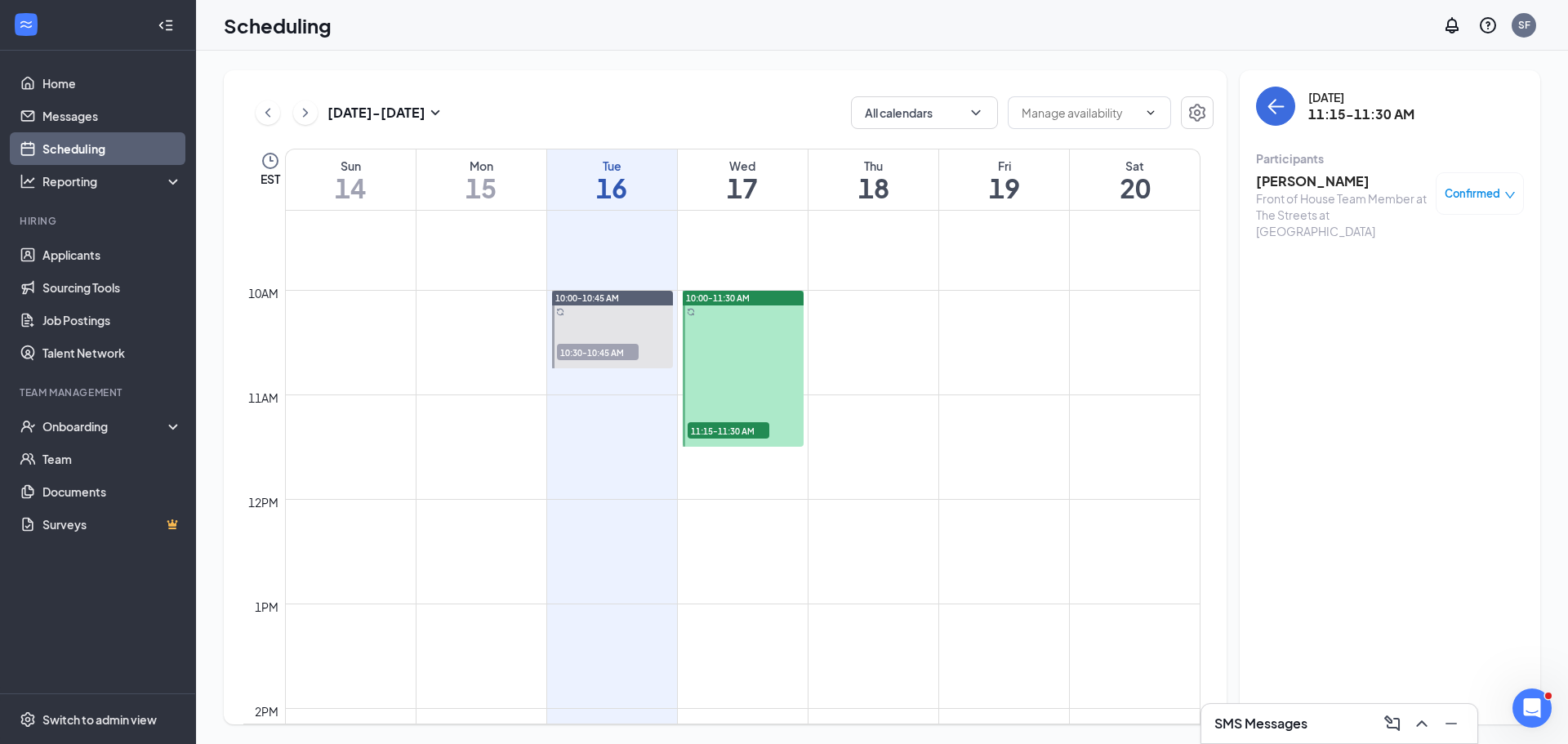
click at [1478, 184] on div "Confirmed" at bounding box center [1480, 194] width 88 height 43
click at [1483, 183] on div "Confirmed" at bounding box center [1480, 194] width 88 height 43
click at [1481, 194] on span "Confirmed" at bounding box center [1473, 194] width 55 height 16
click at [1455, 255] on span "Request Reschedule" at bounding box center [1442, 246] width 112 height 18
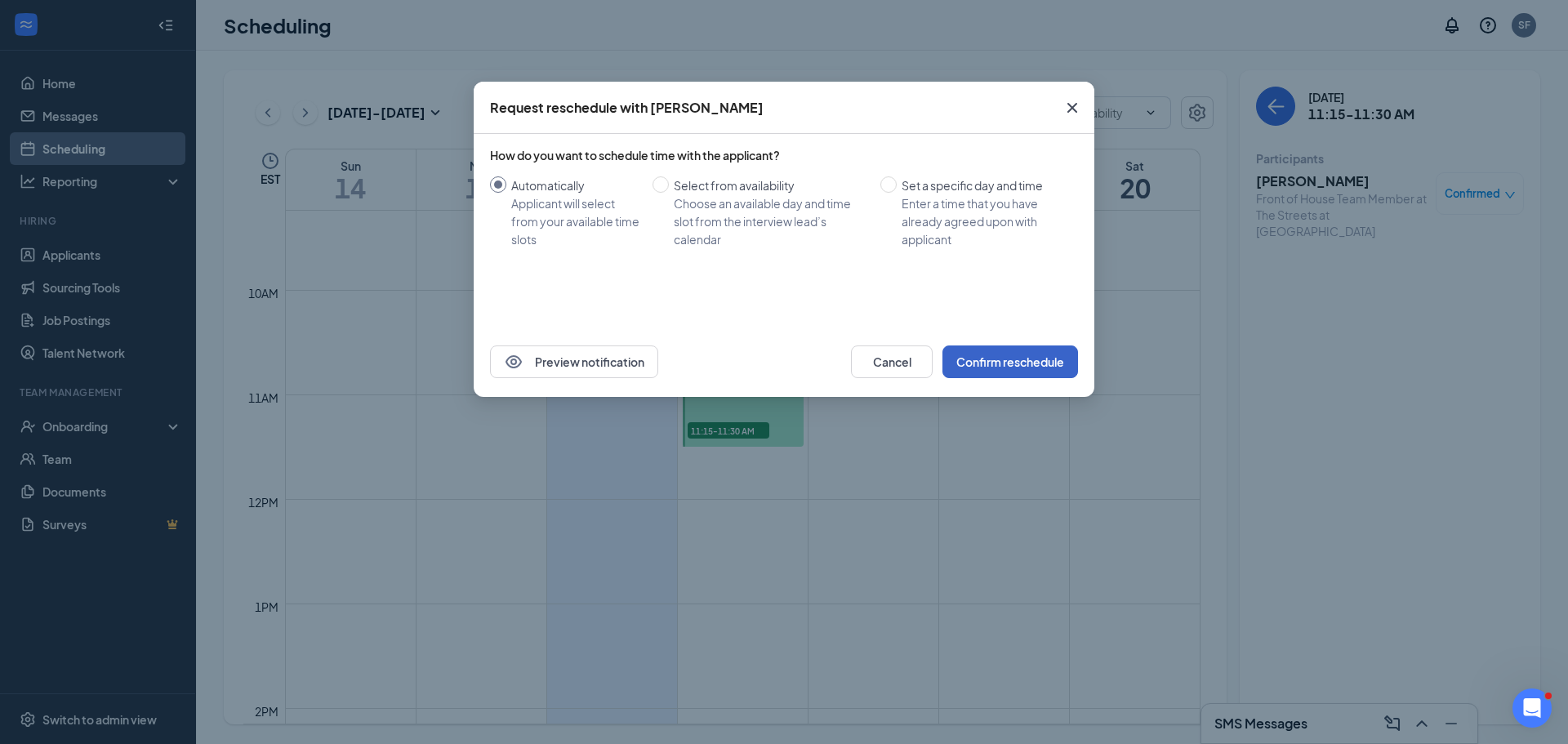
click at [987, 352] on button "Confirm reschedule" at bounding box center [1010, 361] width 136 height 33
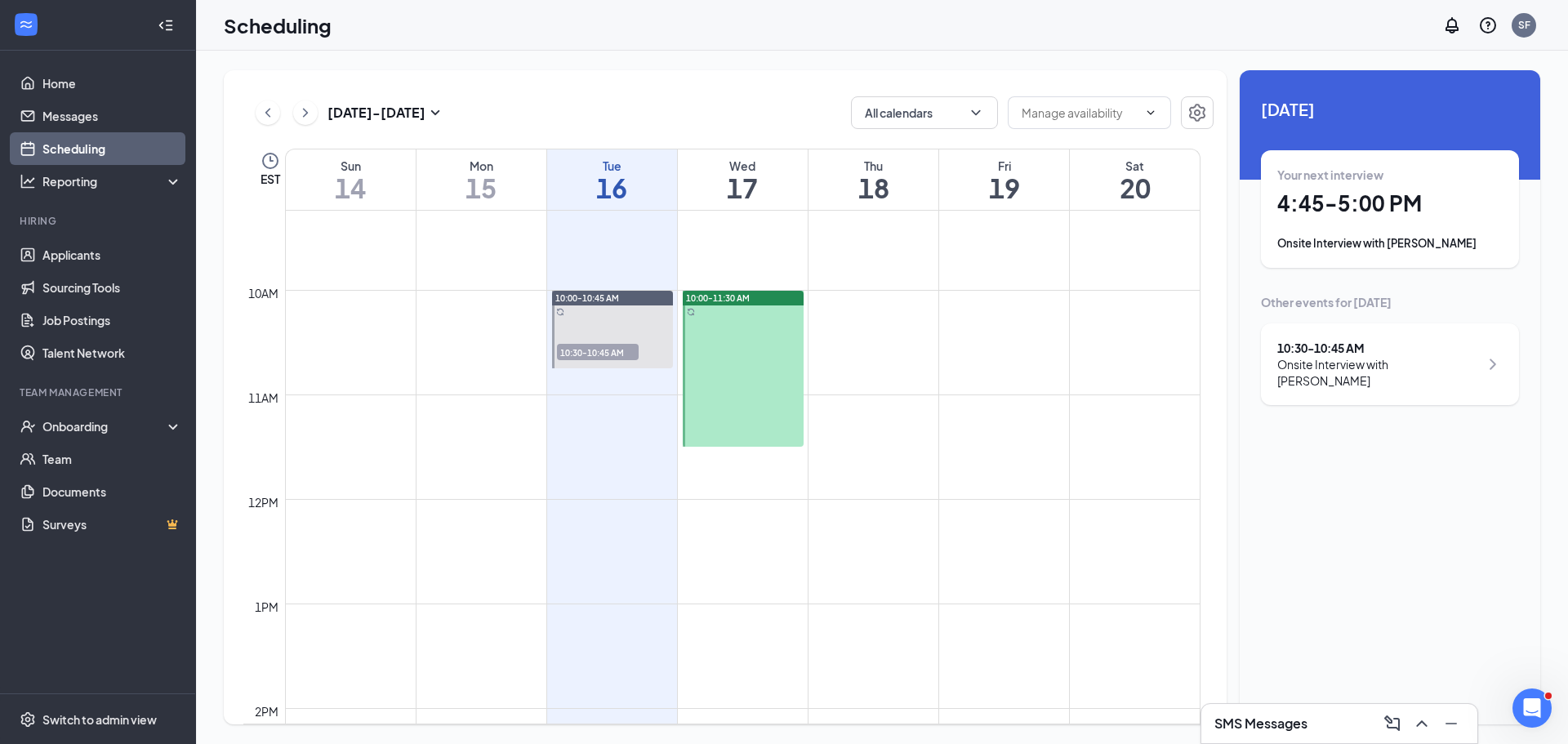
click at [764, 347] on div at bounding box center [743, 368] width 120 height 156
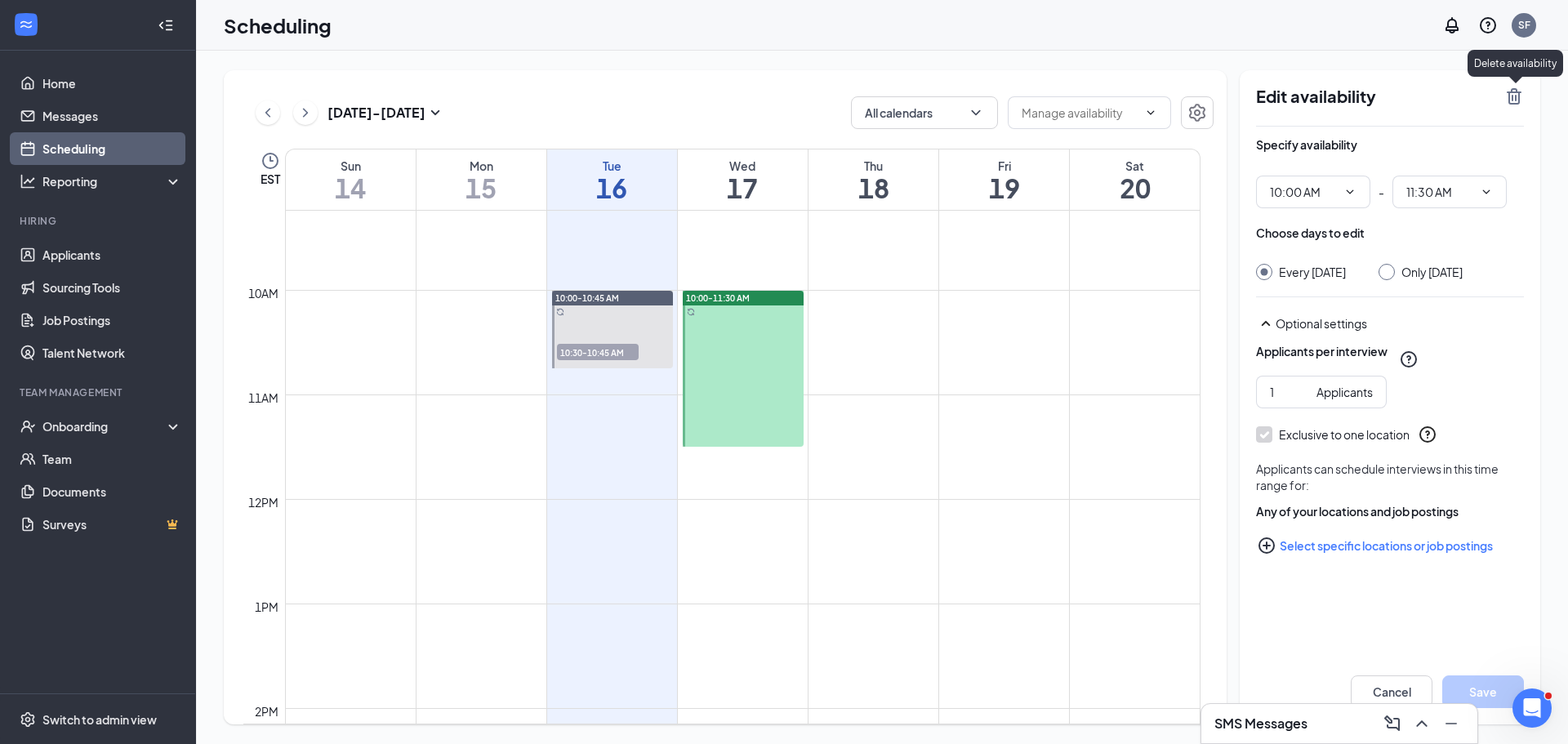
click at [1521, 95] on icon "TrashOutline" at bounding box center [1514, 96] width 20 height 20
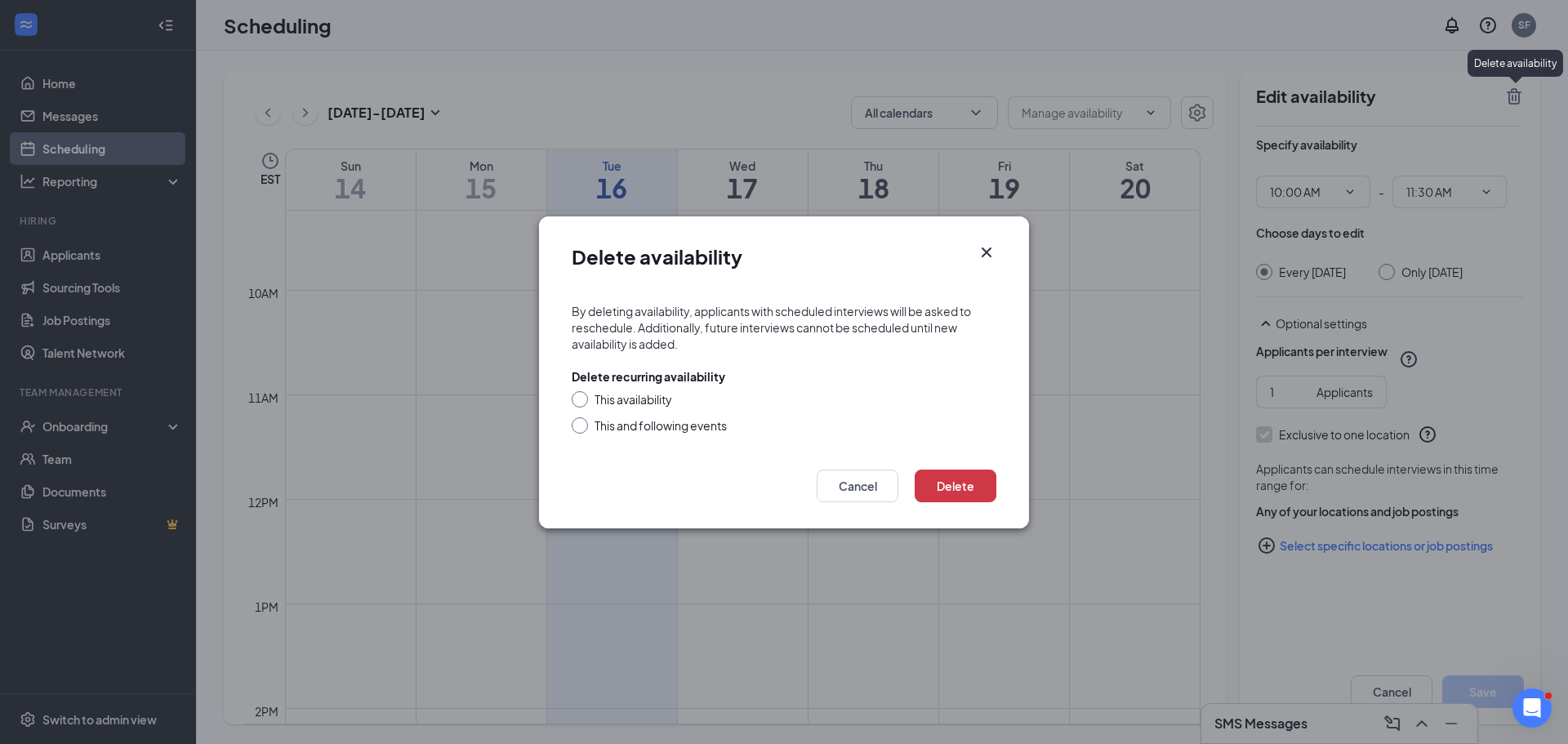
click at [588, 401] on div "This availability" at bounding box center [784, 399] width 425 height 16
click at [580, 400] on input "This availability" at bounding box center [577, 396] width 12 height 12
radio input "true"
click at [977, 469] on button "Delete" at bounding box center [956, 485] width 82 height 33
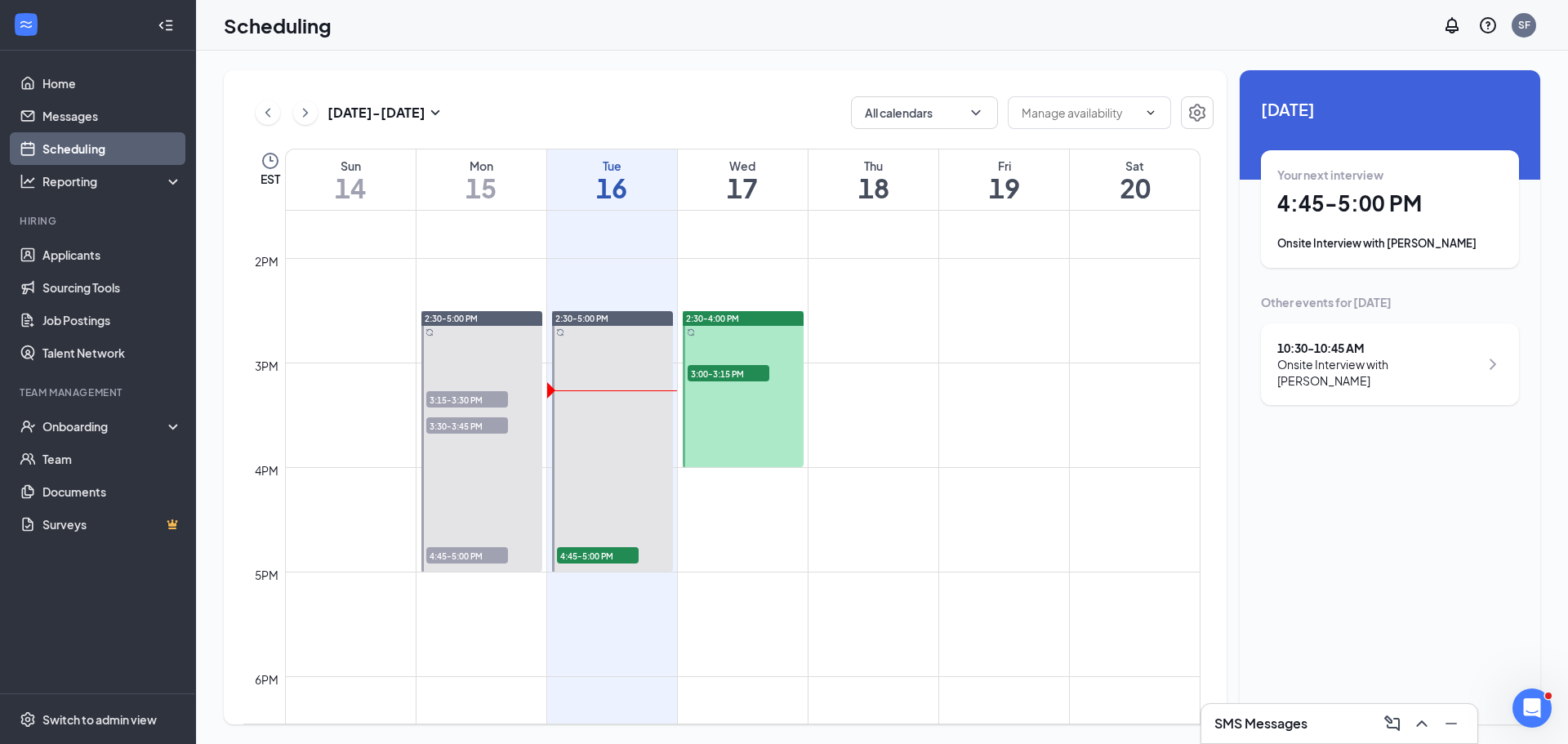
scroll to position [1456, 0]
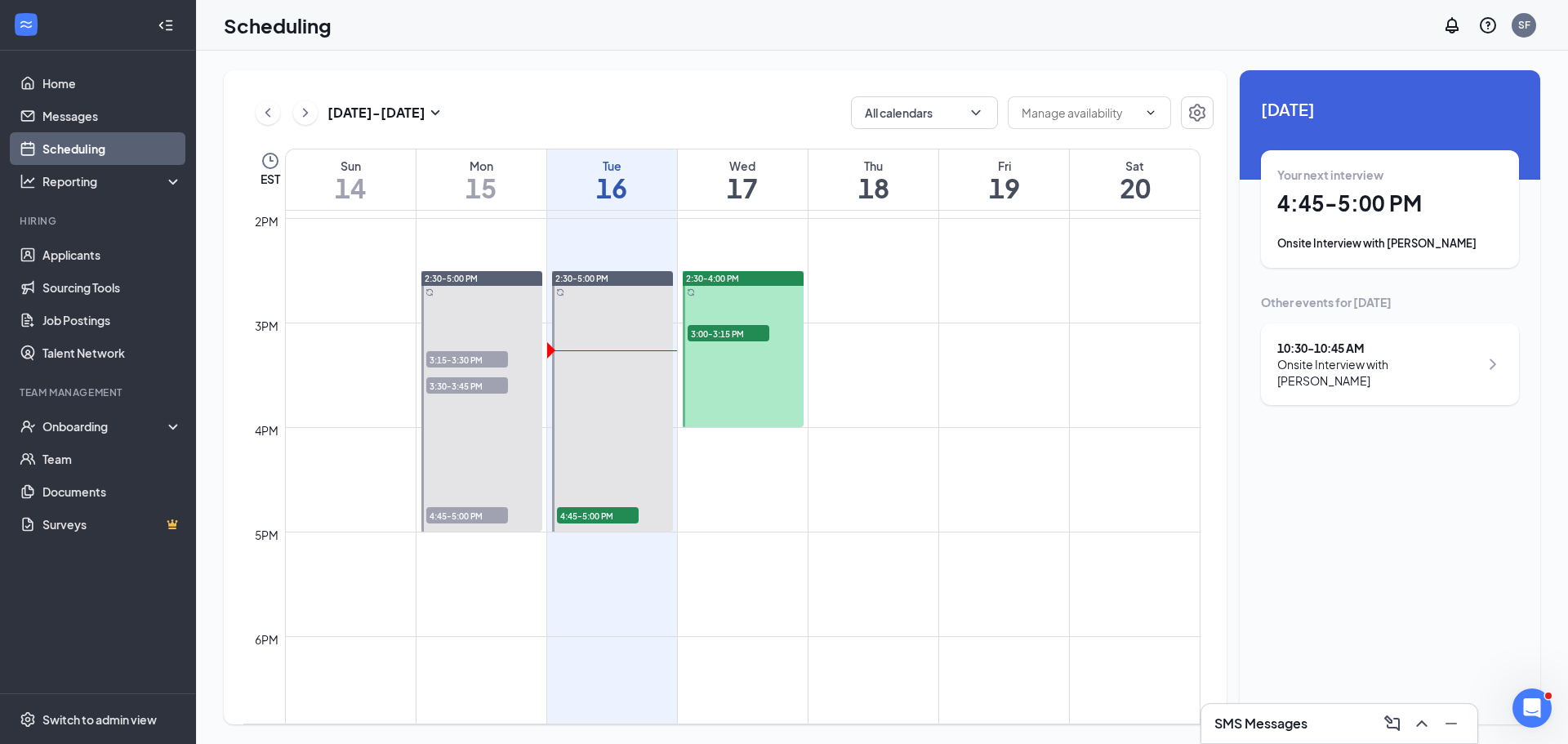
click at [747, 323] on div "3:00-3:15 PM 1" at bounding box center [728, 333] width 85 height 20
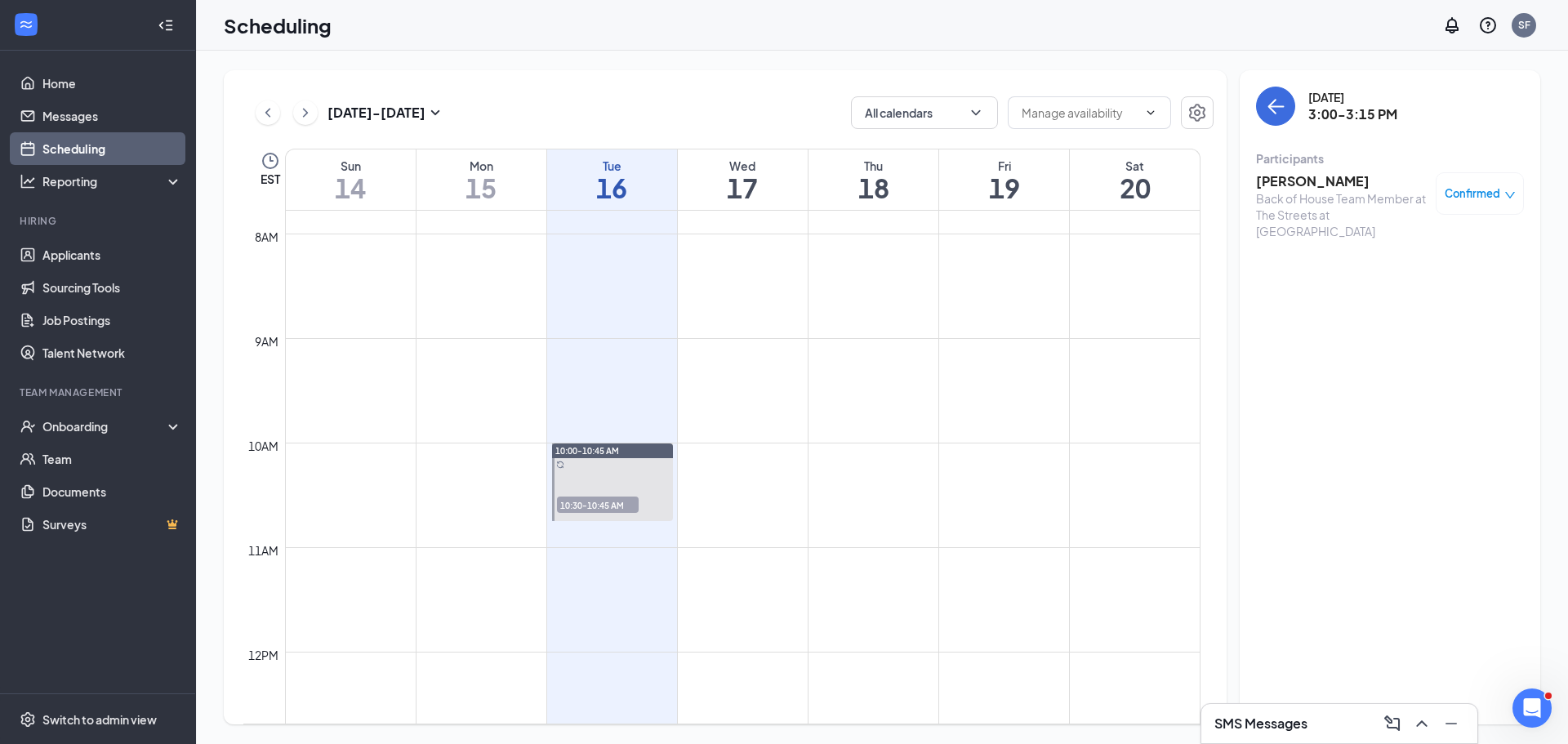
scroll to position [803, 0]
